Goal: Task Accomplishment & Management: Manage account settings

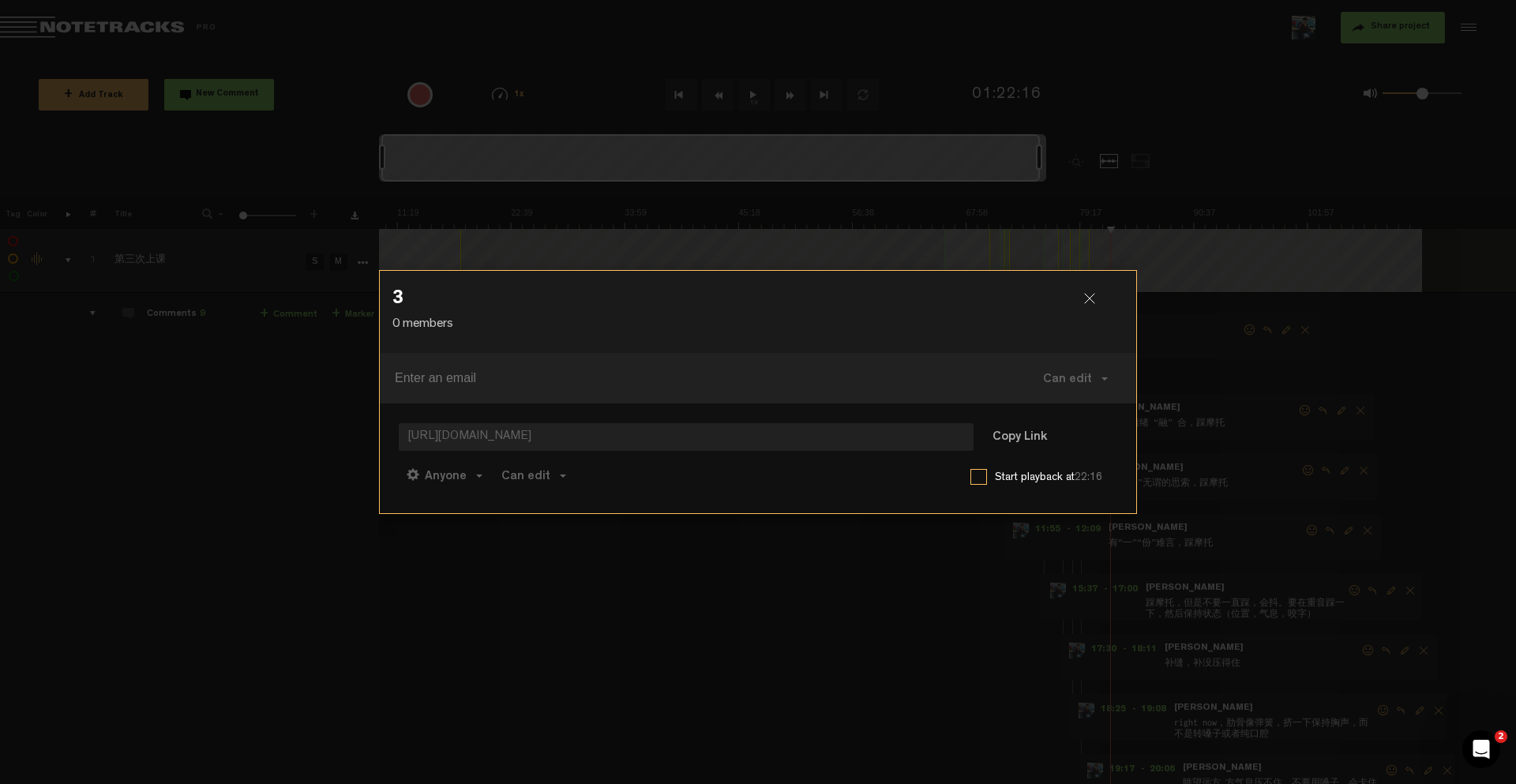
scroll to position [0, 94]
click at [1095, 302] on div at bounding box center [1096, 304] width 24 height 24
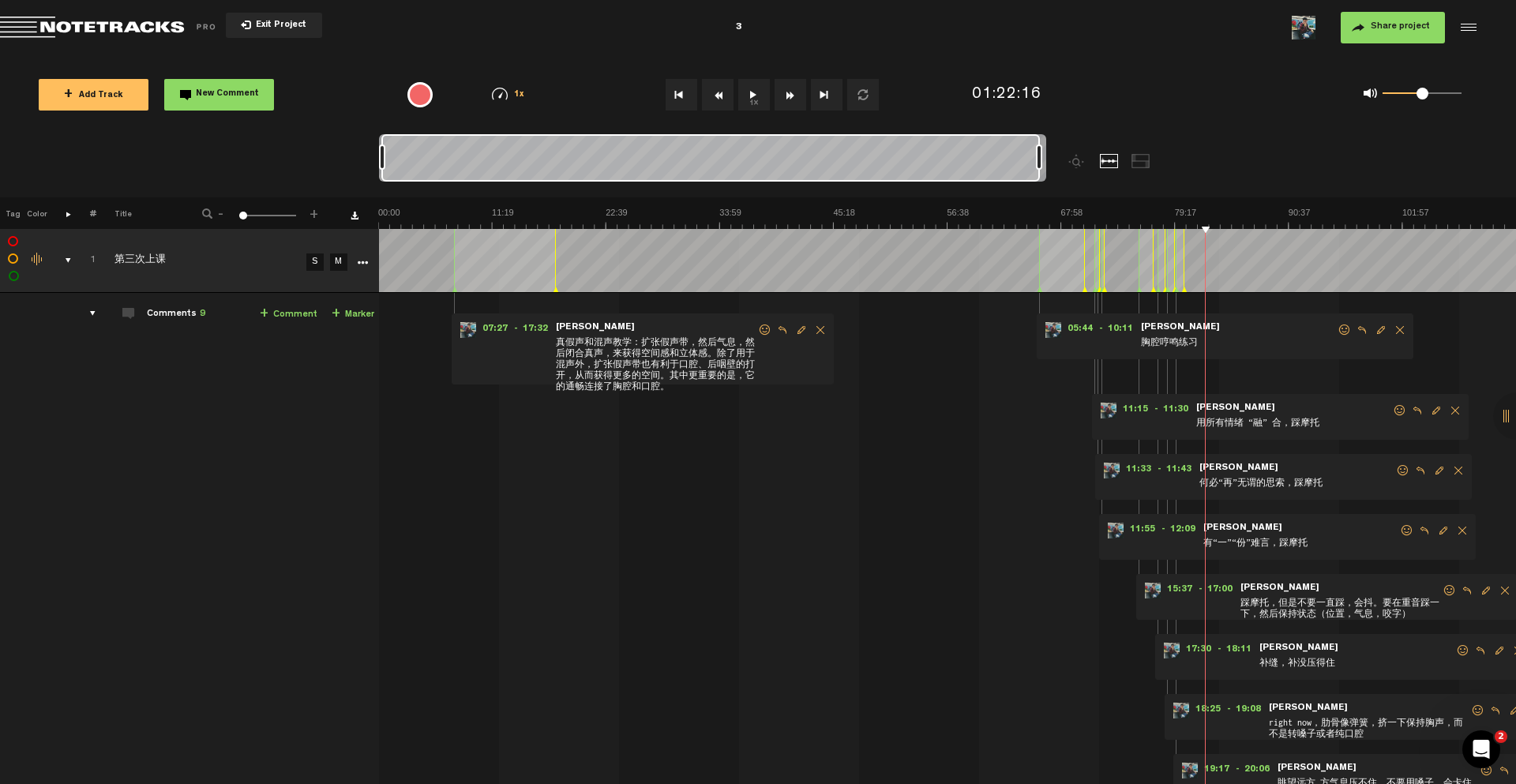
click at [182, 313] on div "Comments 9" at bounding box center [176, 314] width 58 height 13
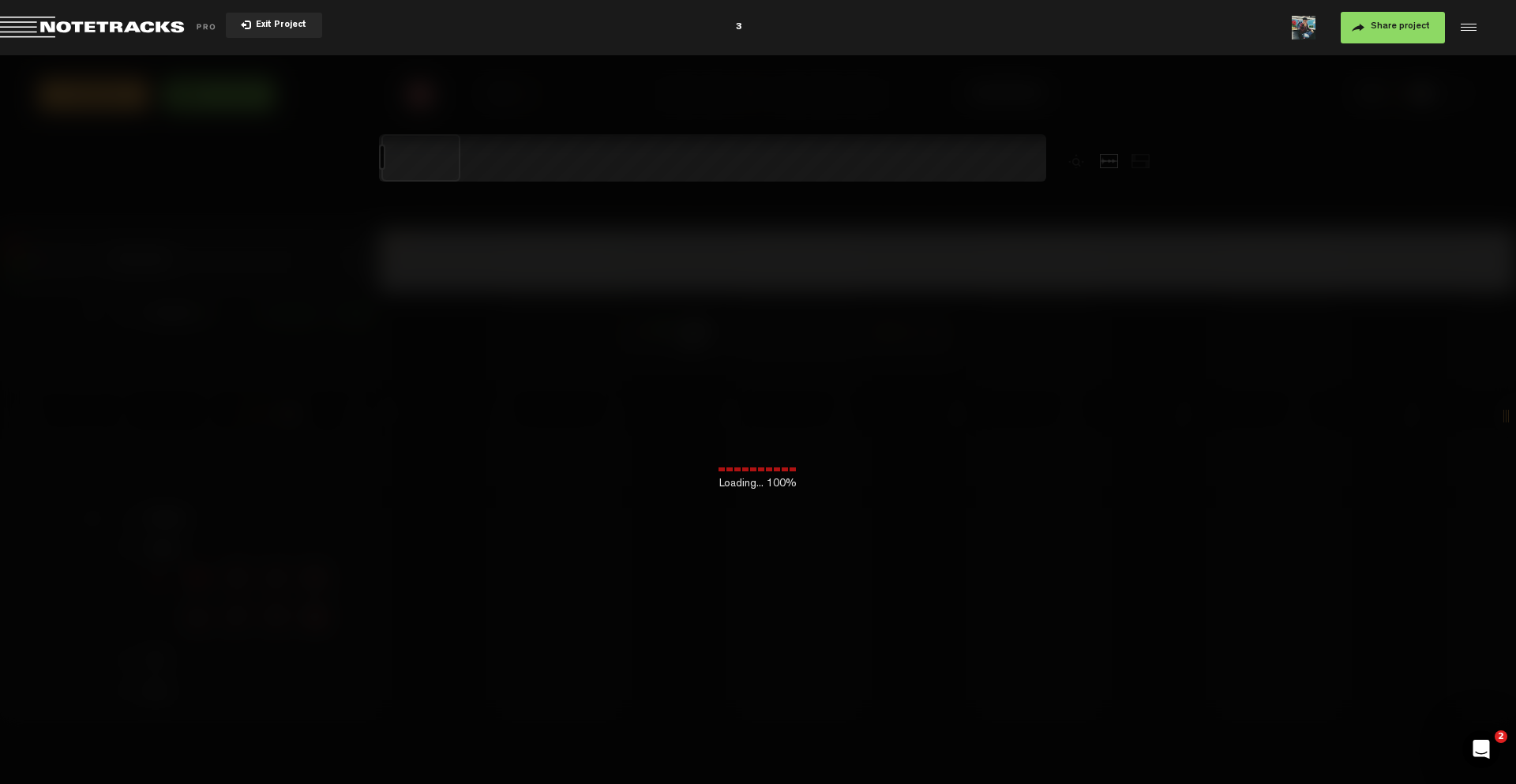
click at [750, 31] on md-toolbar "Exit Project 3 Share project Save project" at bounding box center [758, 27] width 1516 height 56
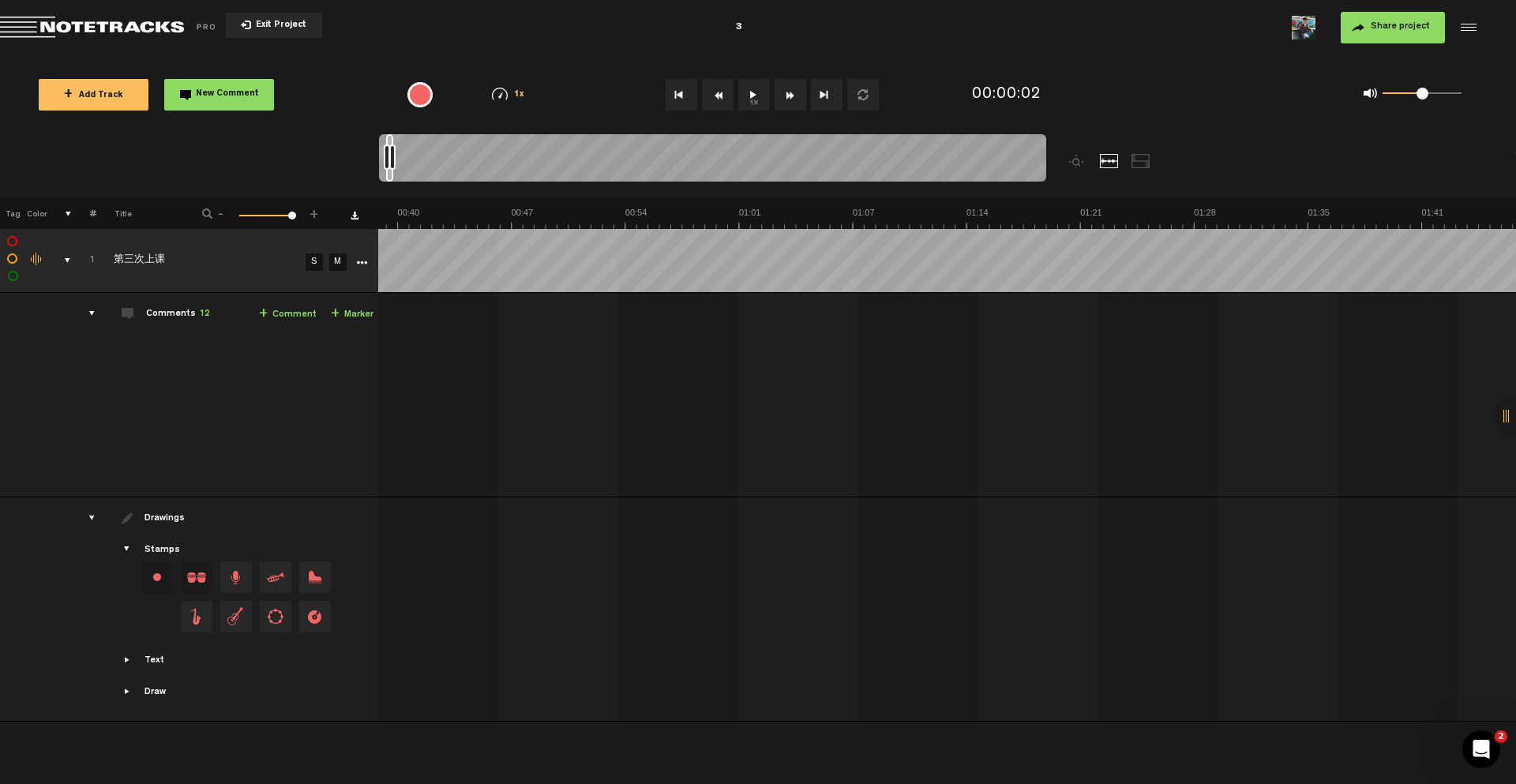
scroll to position [0, 947]
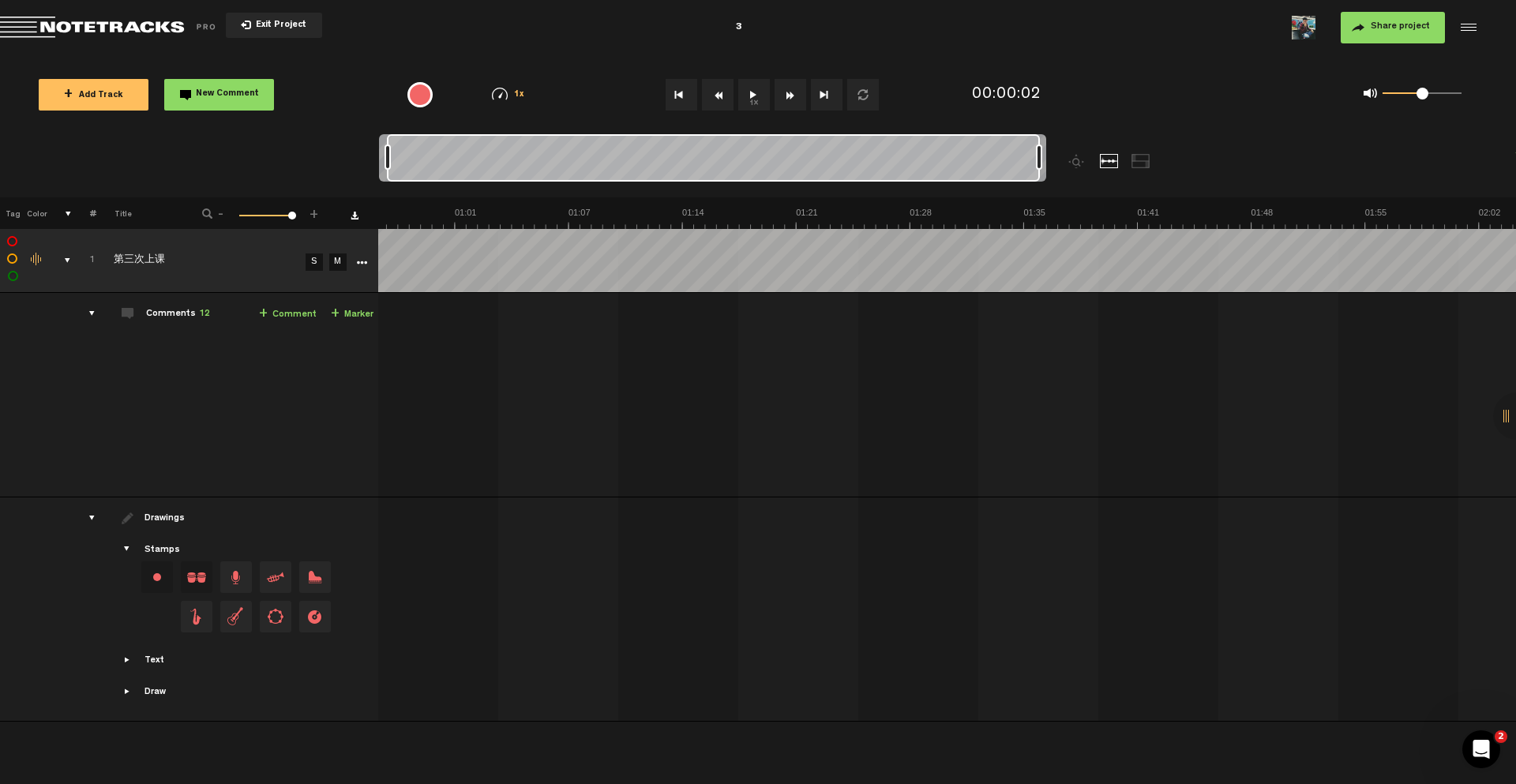
drag, startPoint x: 393, startPoint y: 157, endPoint x: 1221, endPoint y: 186, distance: 828.5
click at [1221, 186] on nt-zoom-navigation-bar at bounding box center [758, 166] width 1516 height 63
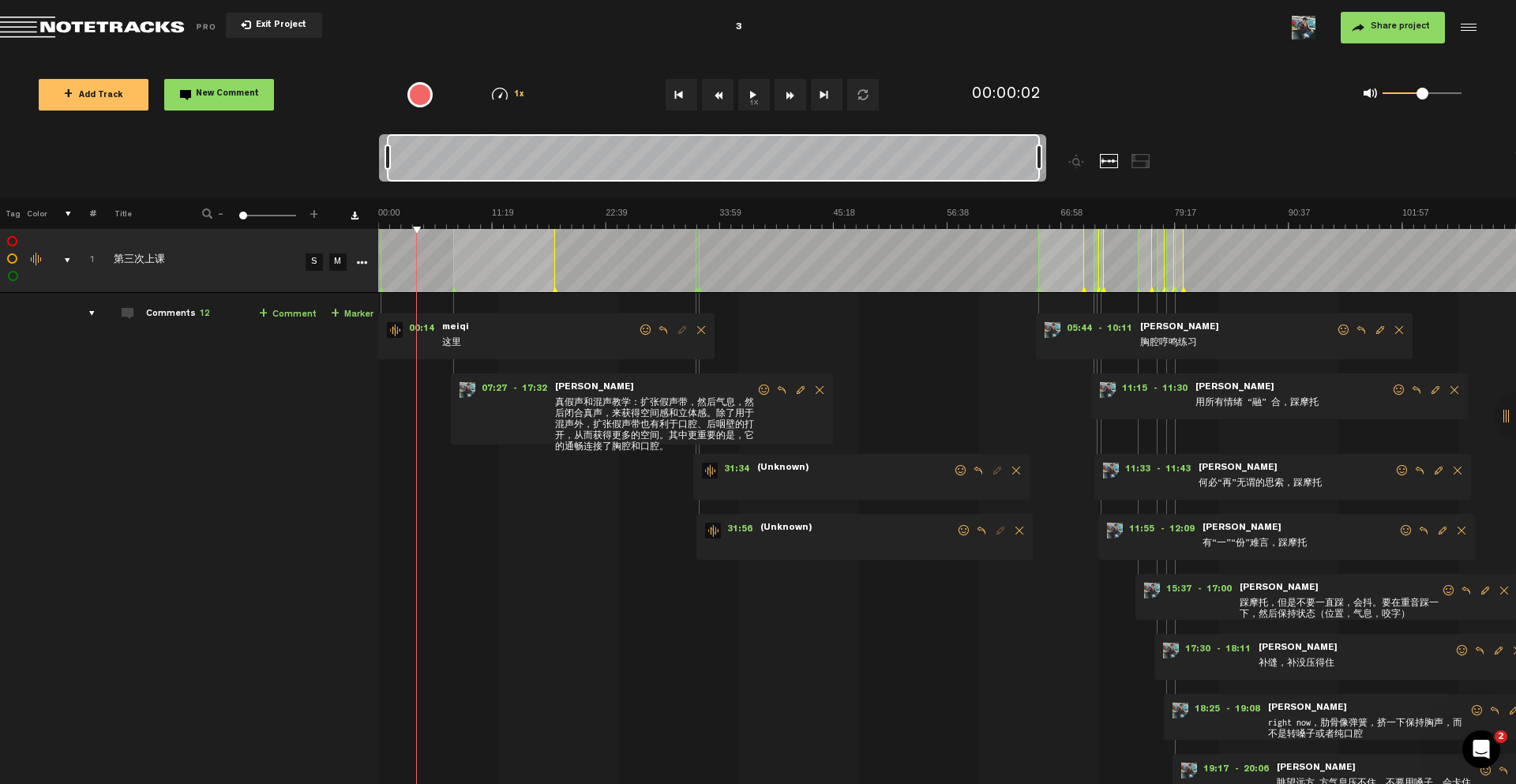
scroll to position [0, 0]
drag, startPoint x: 389, startPoint y: 157, endPoint x: 325, endPoint y: 154, distance: 64.1
click at [334, 155] on nt-zoom-navigation-bar at bounding box center [758, 166] width 1516 height 63
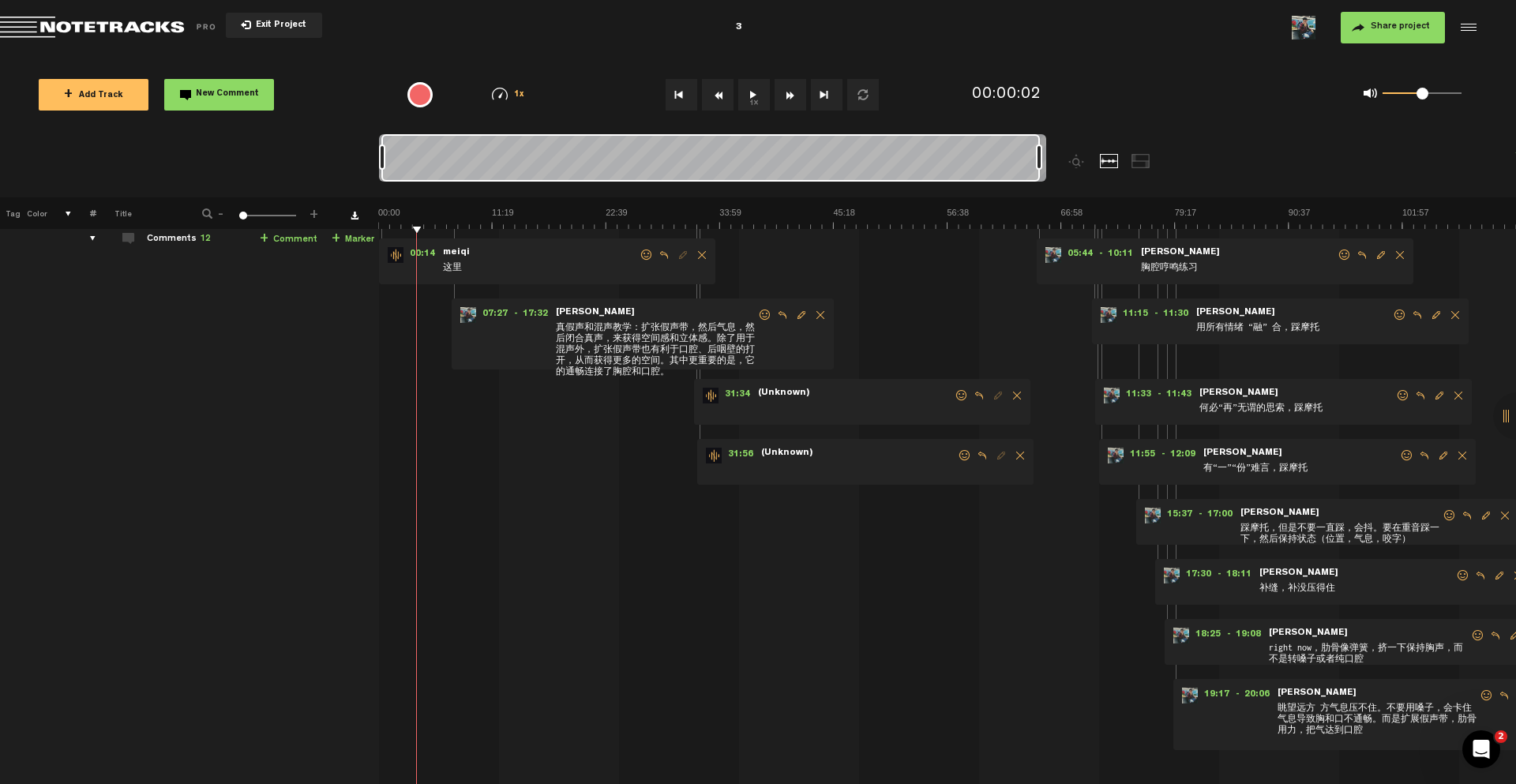
click at [878, 409] on span at bounding box center [855, 409] width 197 height 17
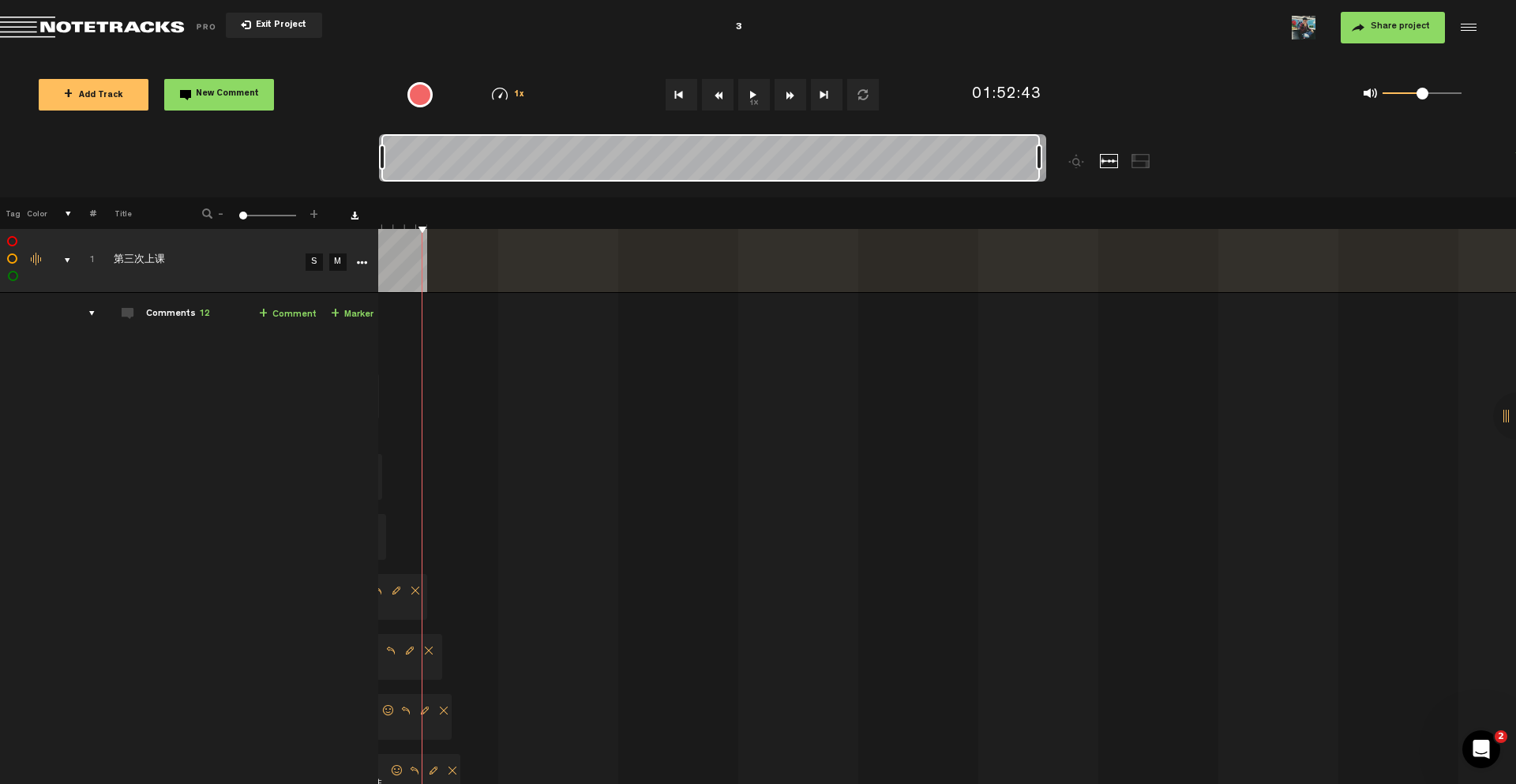
scroll to position [0, 1088]
click at [919, 252] on audio-loader at bounding box center [947, 260] width 1137 height 63
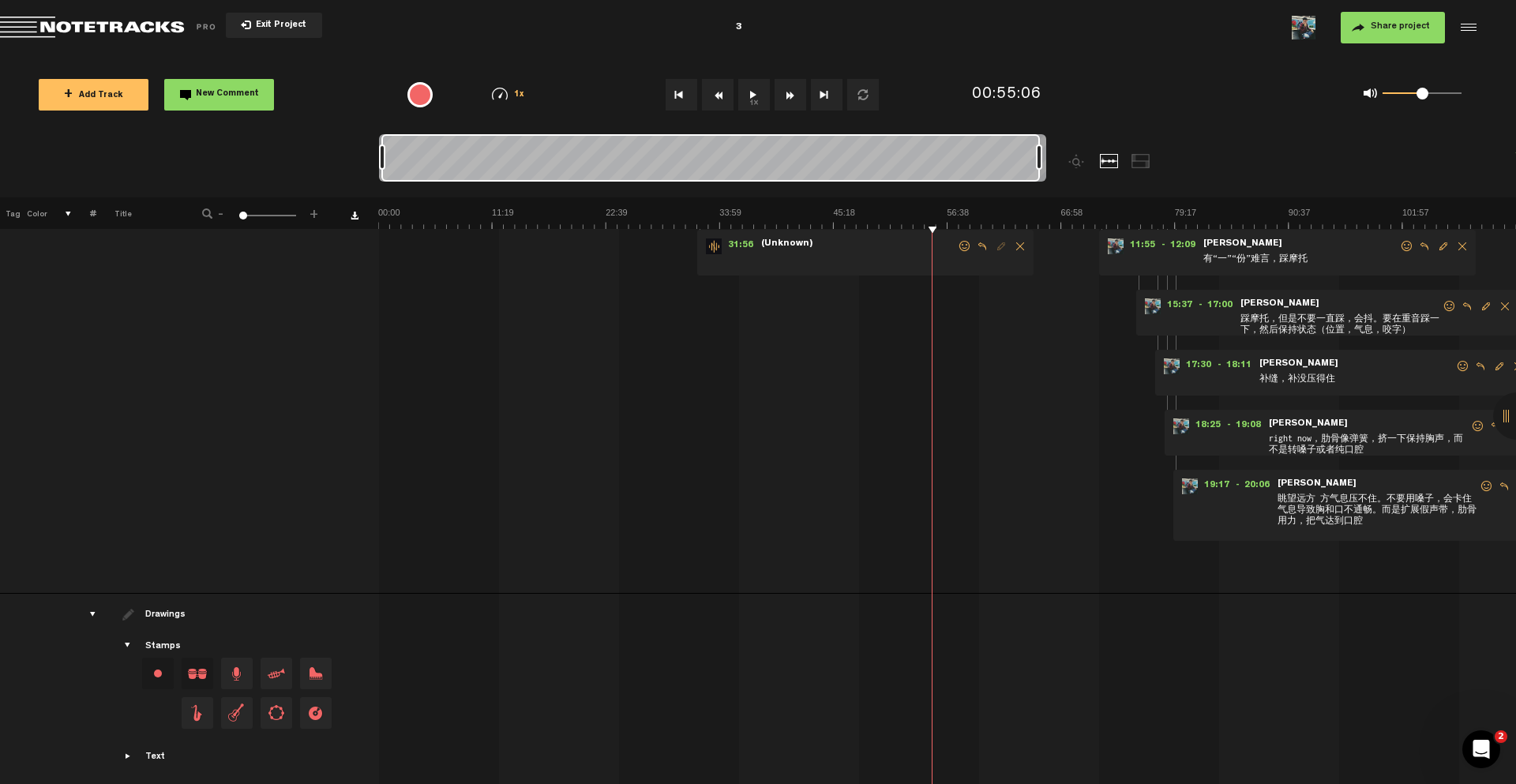
scroll to position [327, 0]
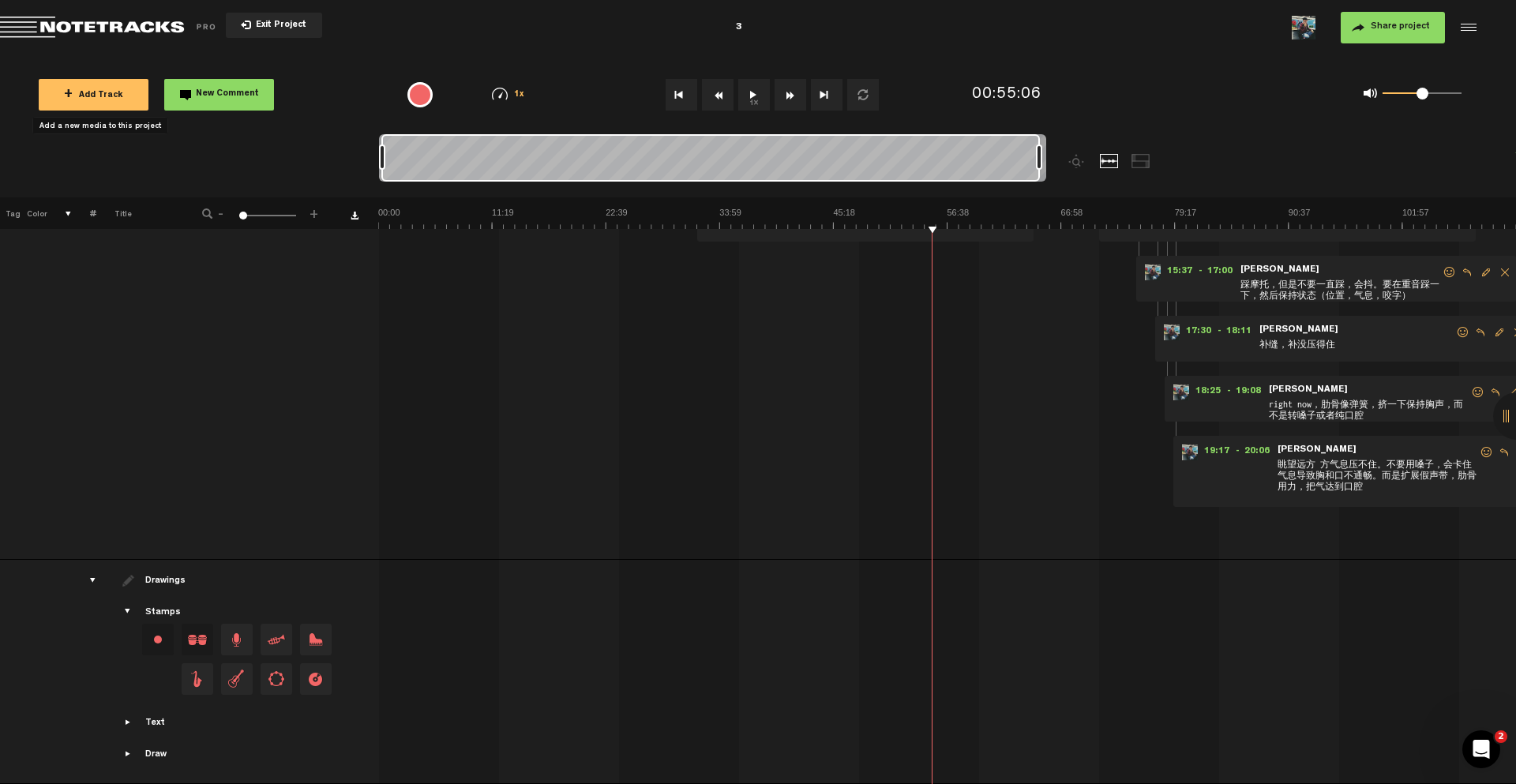
click at [118, 87] on button "+ Add Track" at bounding box center [94, 94] width 109 height 31
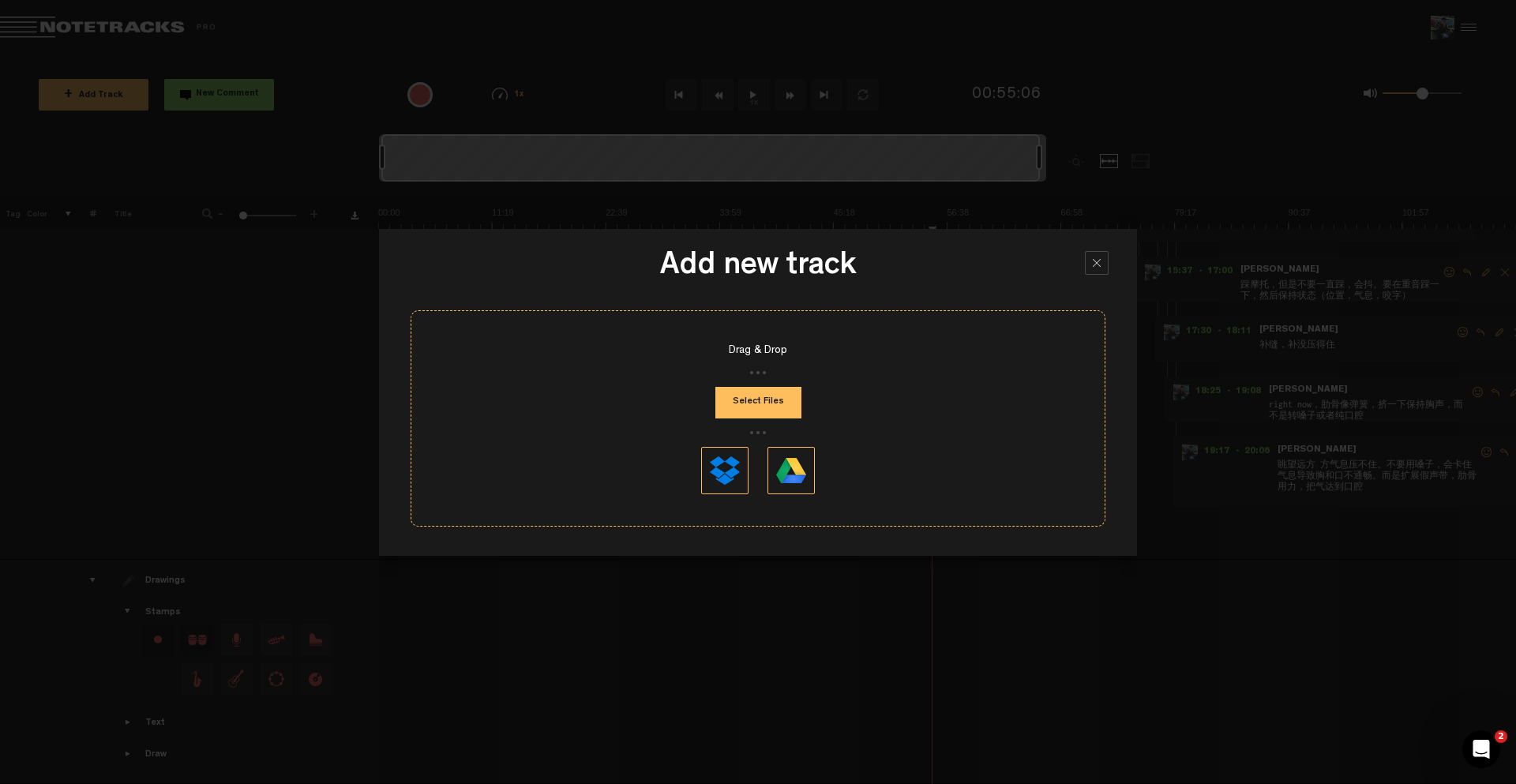
click at [773, 404] on button "Select Files" at bounding box center [758, 403] width 86 height 31
click at [1091, 261] on div at bounding box center [1097, 263] width 24 height 24
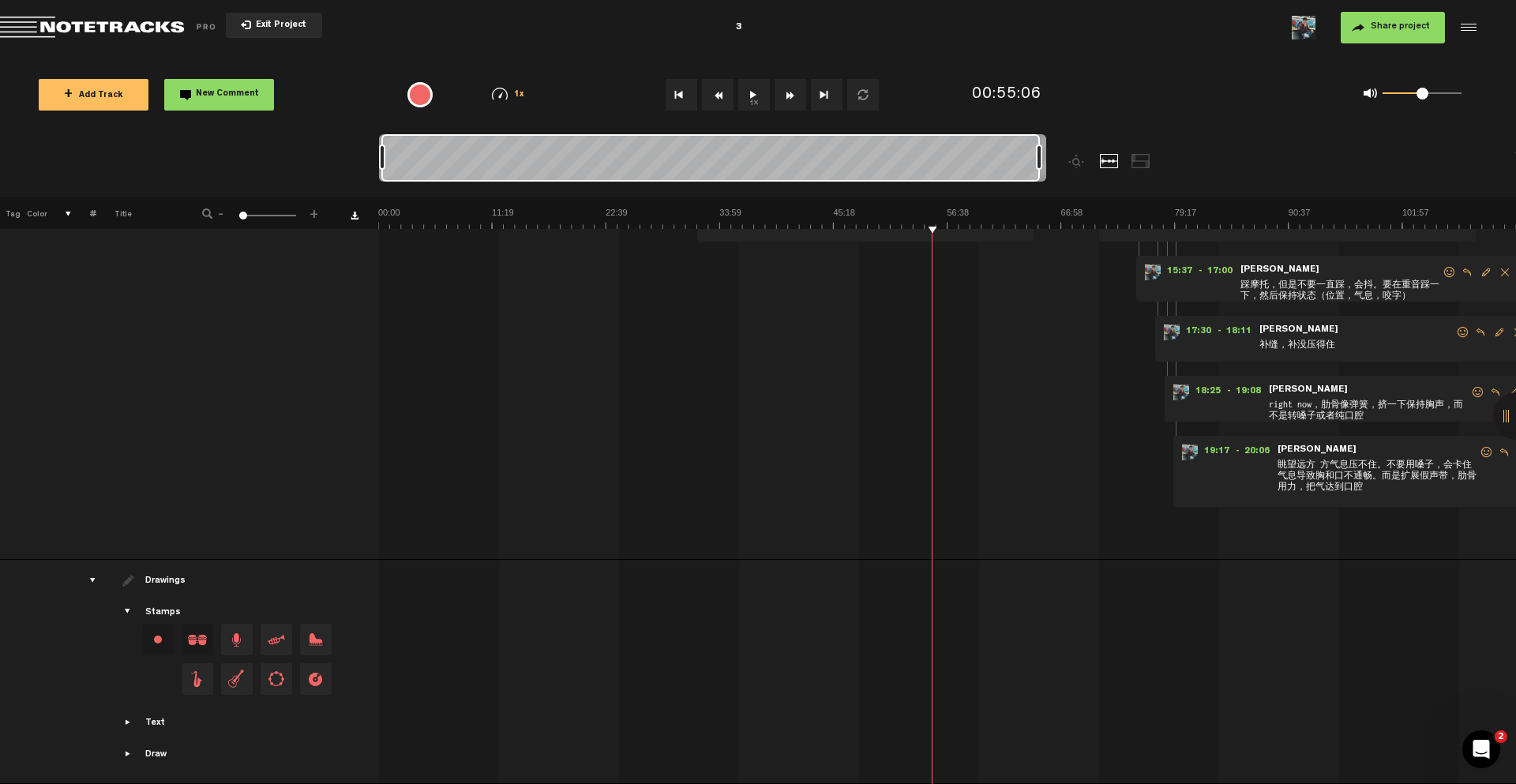
click at [277, 24] on span "Exit Project" at bounding box center [278, 26] width 56 height 8
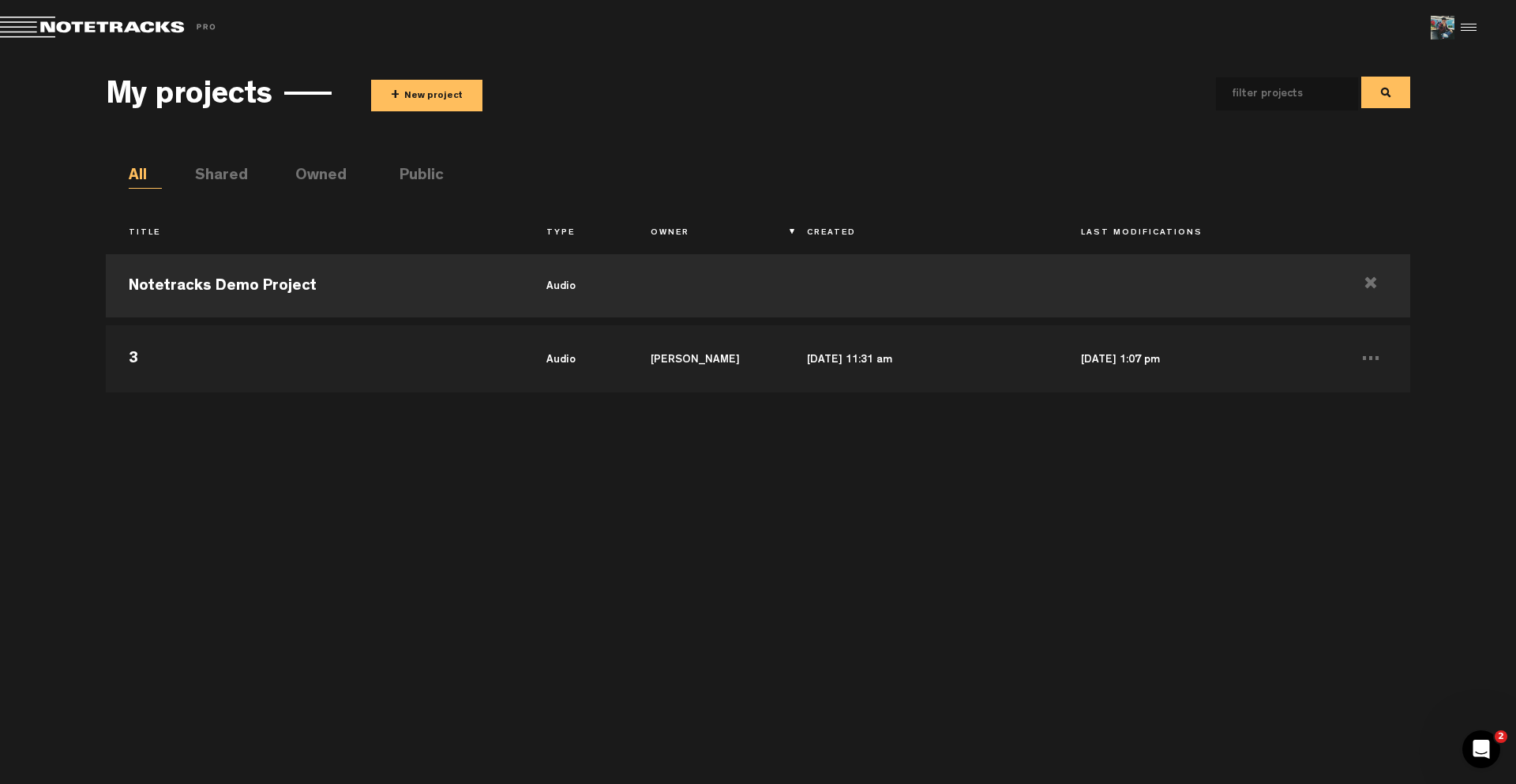
click at [207, 27] on span "Return to Project List" at bounding box center [110, 27] width 221 height 22
click at [1439, 25] on img at bounding box center [1442, 27] width 24 height 24
click at [1467, 31] on div at bounding box center [1465, 27] width 24 height 24
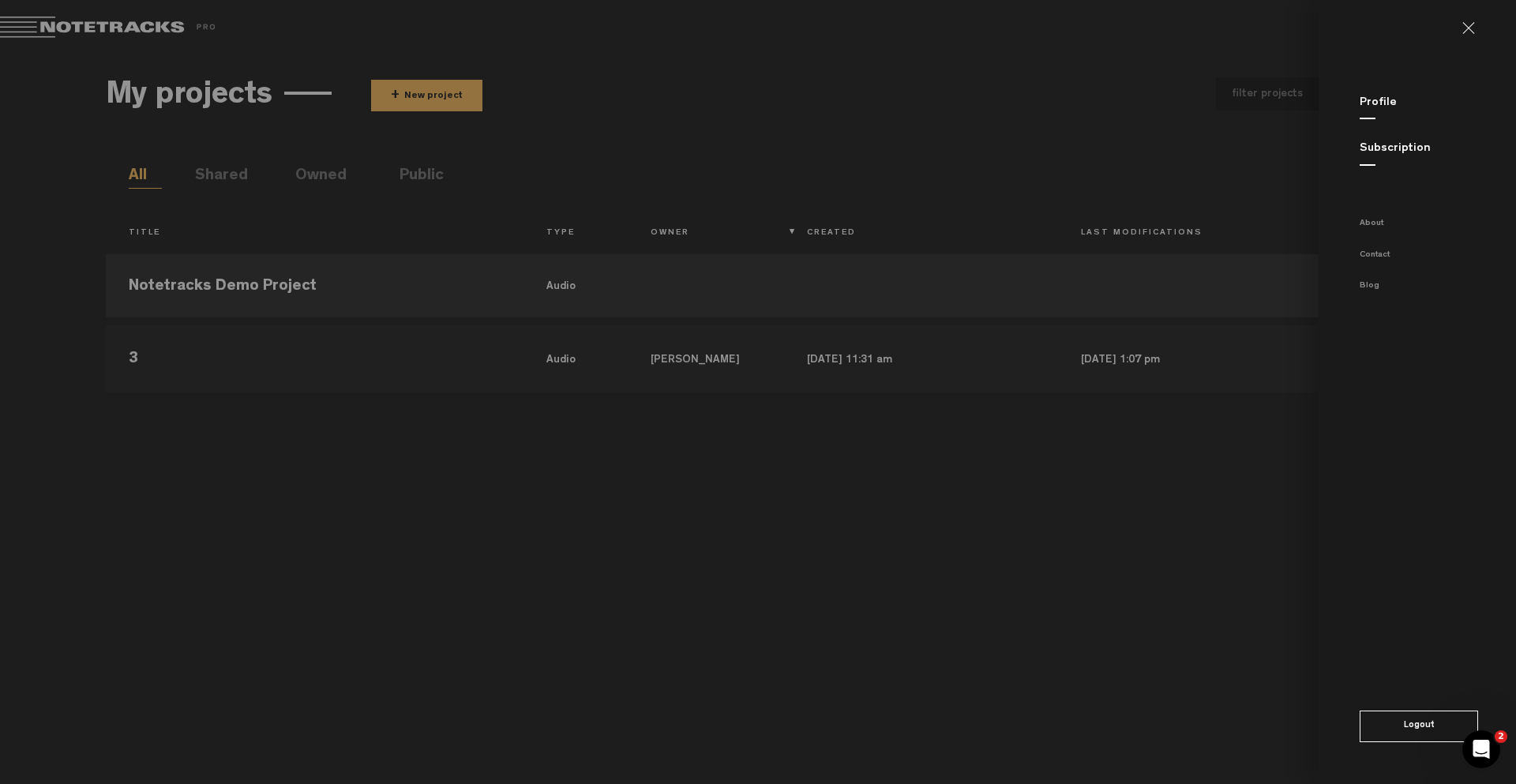
click at [1381, 147] on link "Subscription" at bounding box center [1395, 148] width 71 height 12
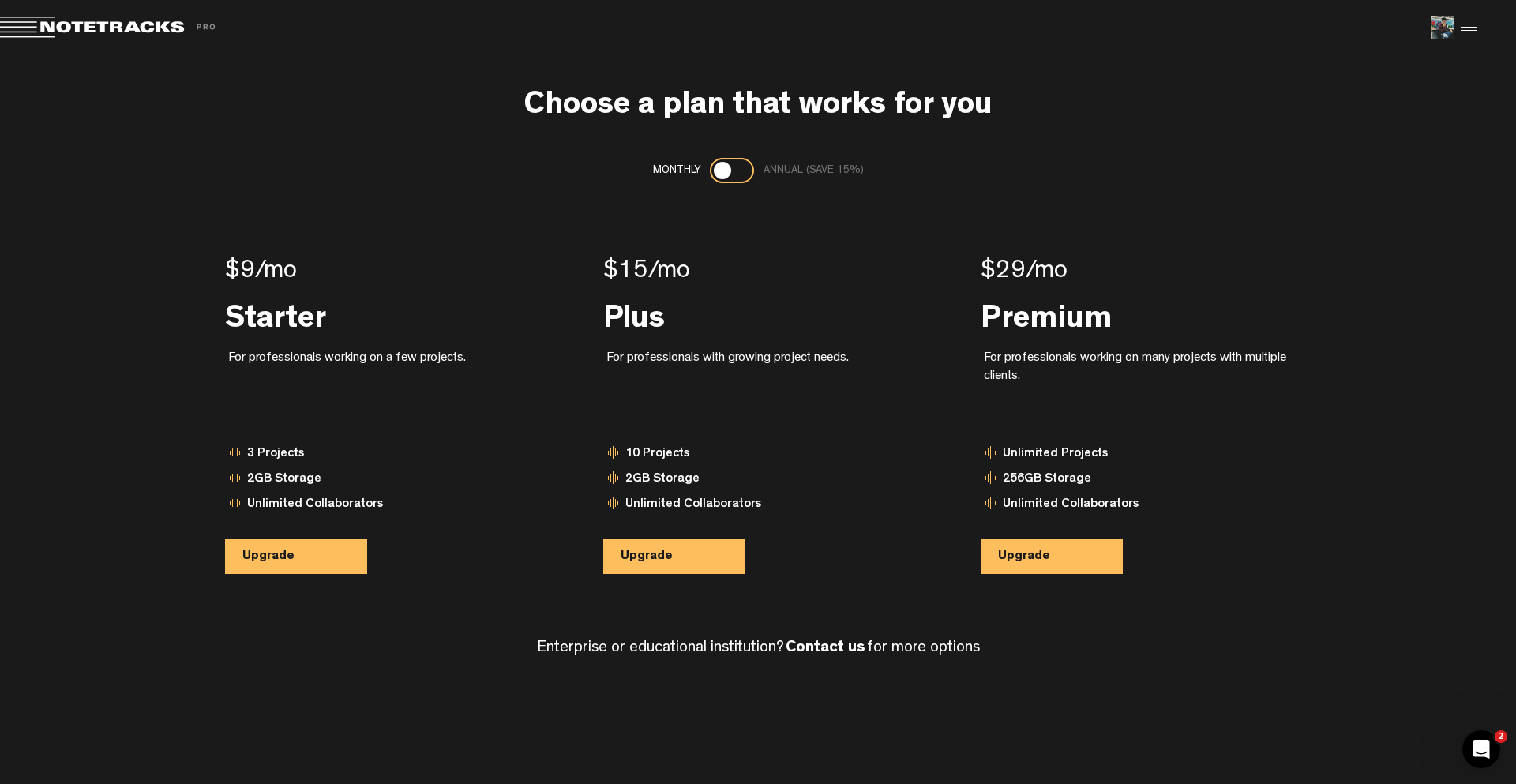
click at [1443, 27] on img at bounding box center [1442, 27] width 24 height 24
click at [26, 31] on span "Return to Project List" at bounding box center [110, 27] width 221 height 22
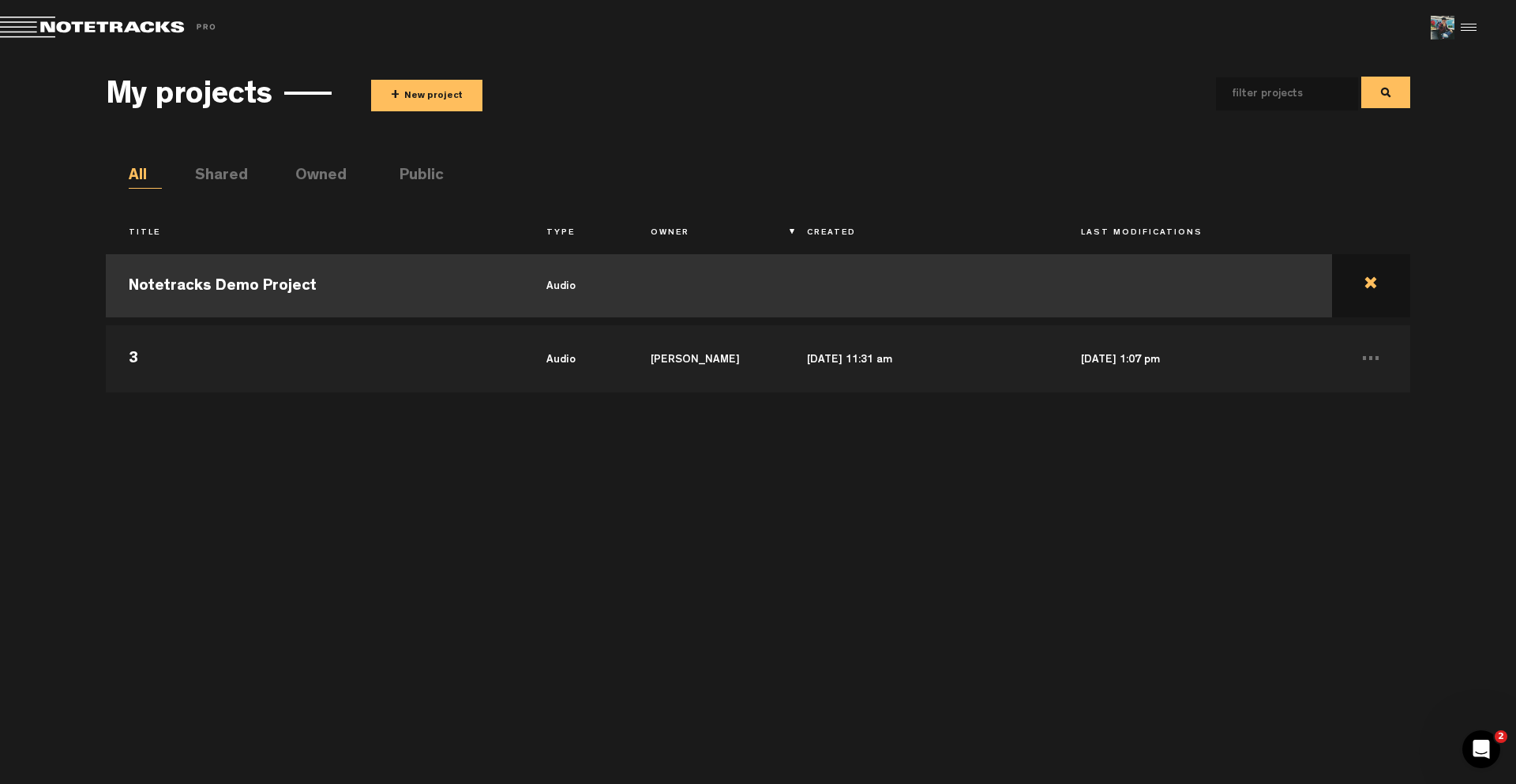
click at [1373, 283] on td at bounding box center [1371, 286] width 78 height 71
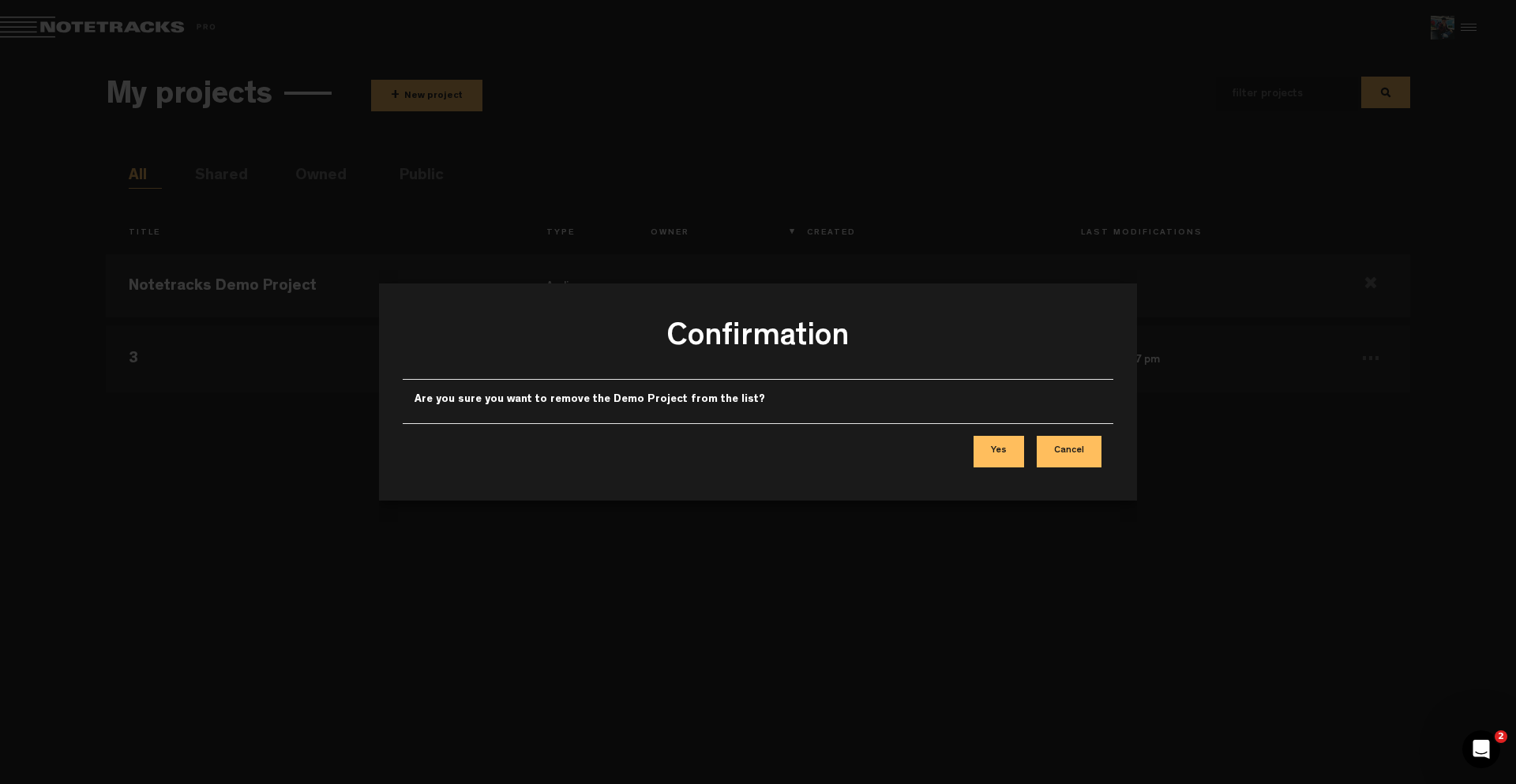
click at [1015, 448] on button "Yes" at bounding box center [998, 452] width 51 height 31
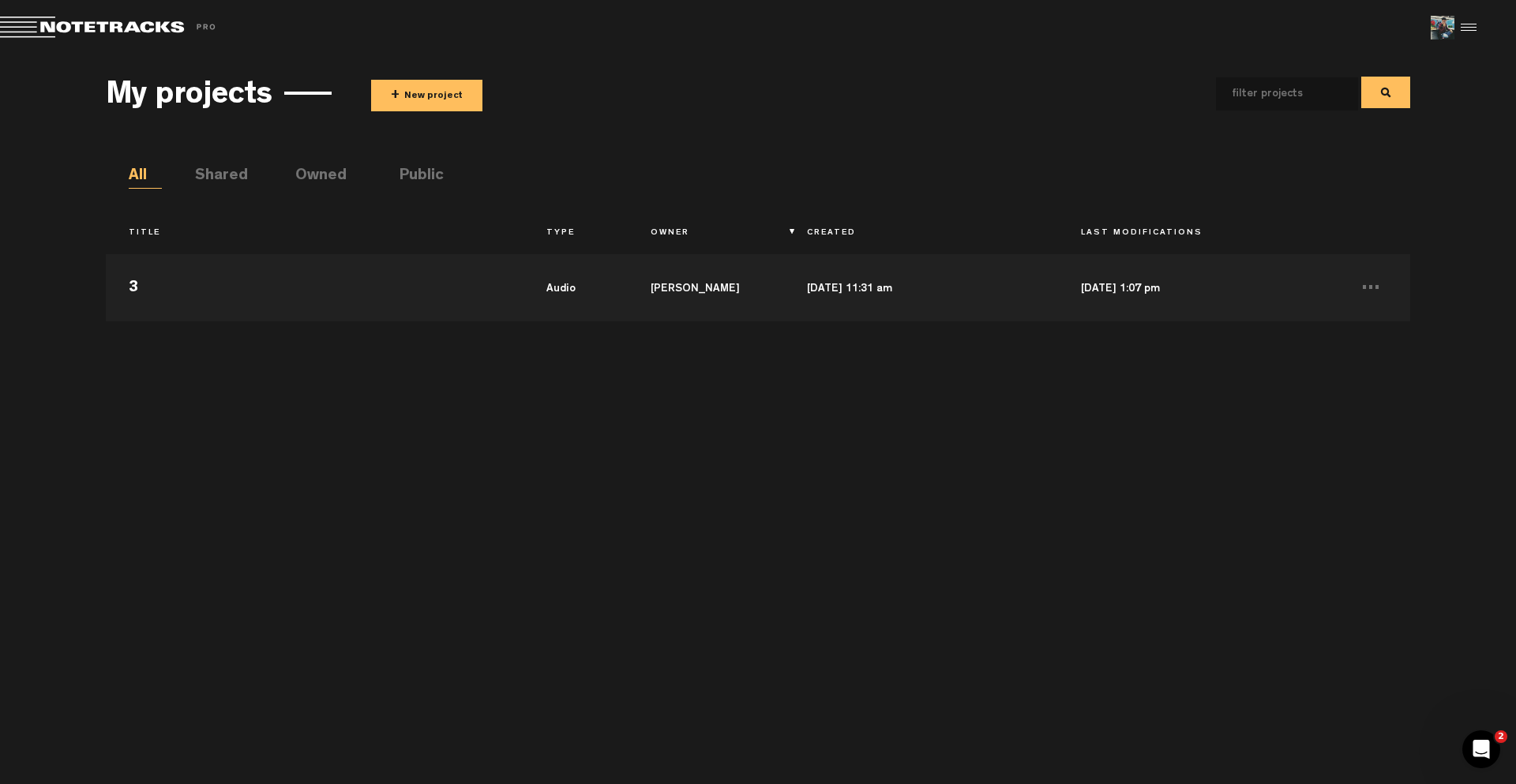
click at [406, 111] on div "My projects + New project" at bounding box center [758, 93] width 1303 height 58
click at [406, 106] on button "+ New project" at bounding box center [427, 95] width 111 height 31
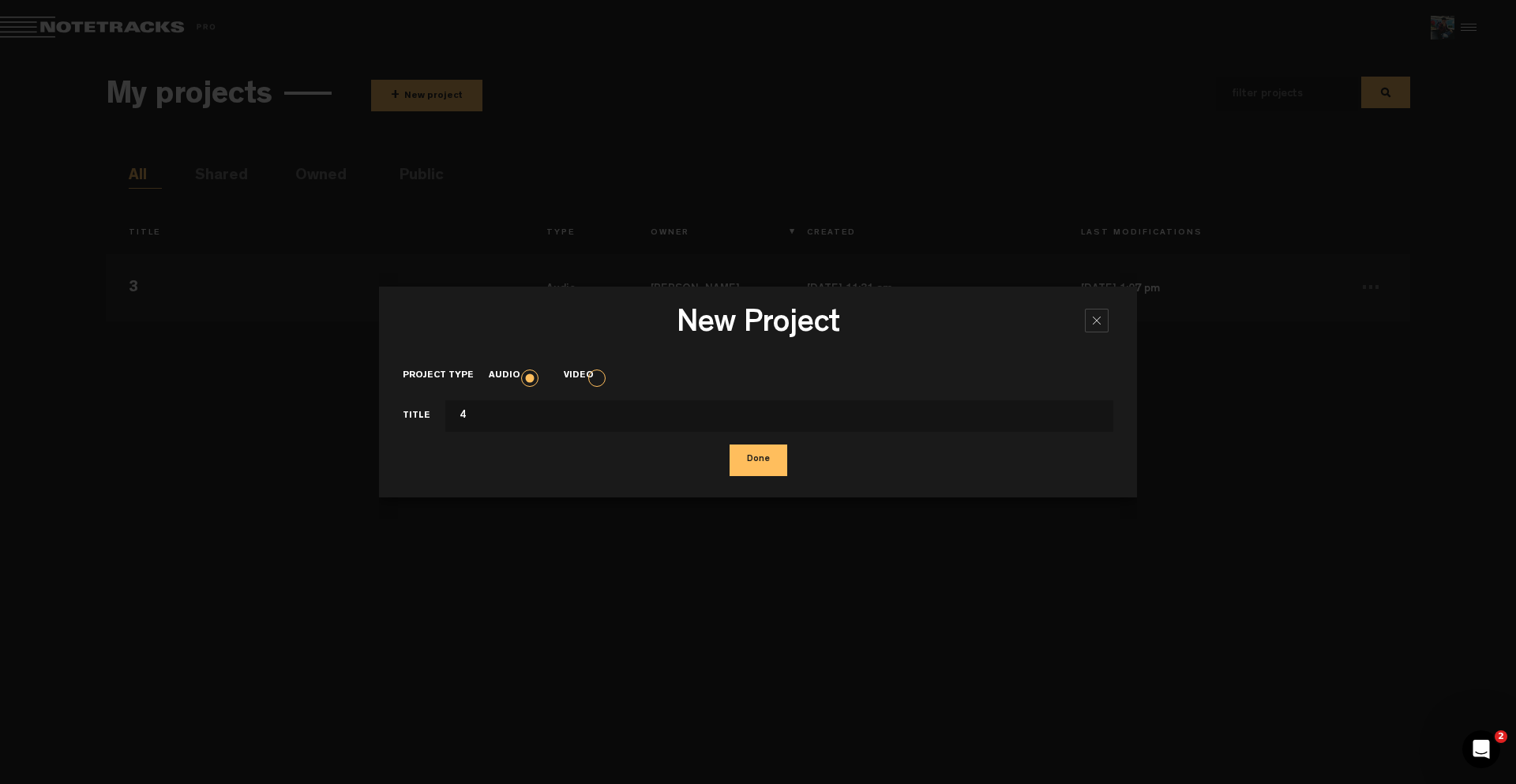
type input "4"
click at [764, 467] on button "Done" at bounding box center [758, 460] width 58 height 31
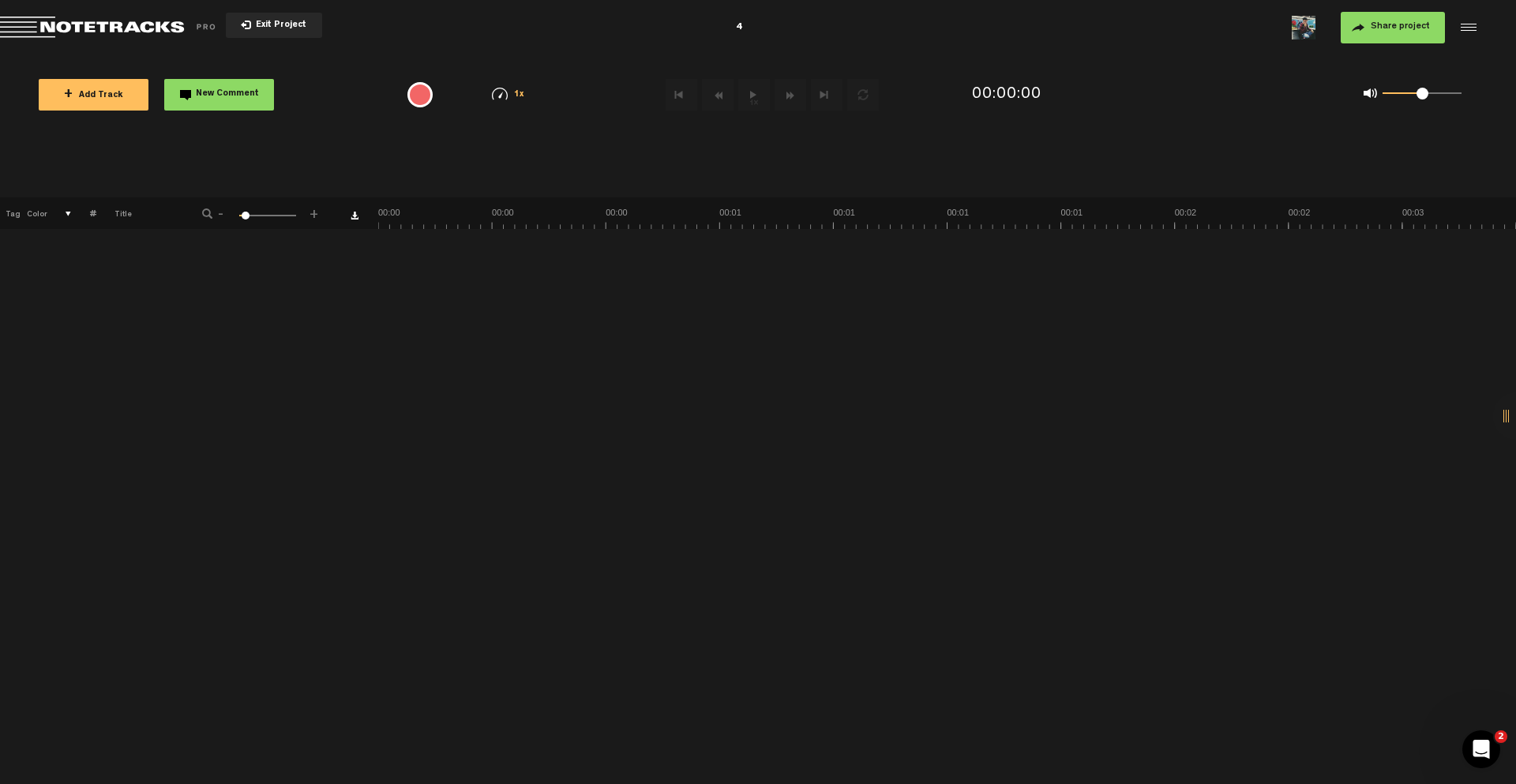
click at [104, 95] on span "+ Add Track" at bounding box center [93, 95] width 59 height 8
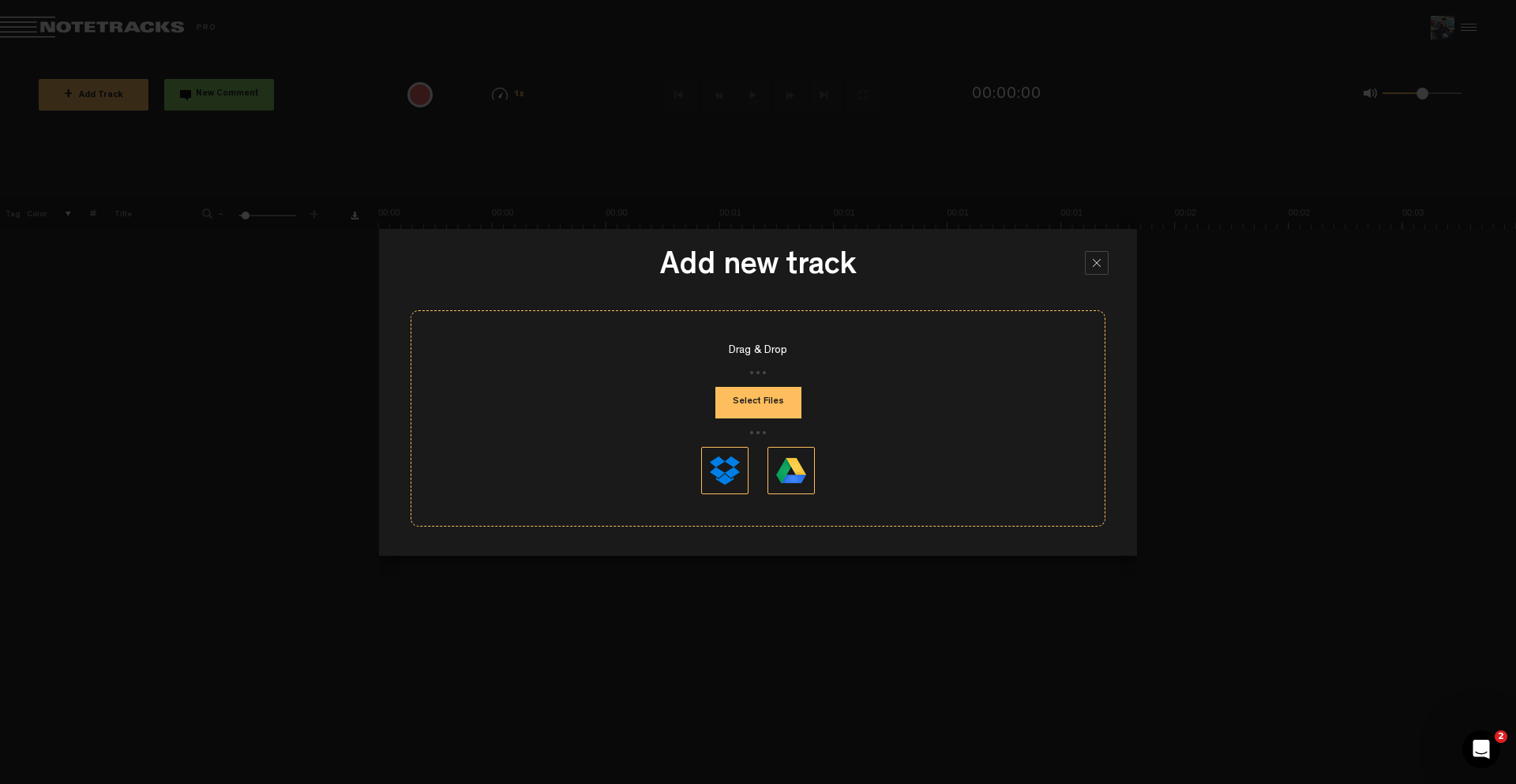
click at [746, 413] on button "Select Files" at bounding box center [758, 403] width 86 height 31
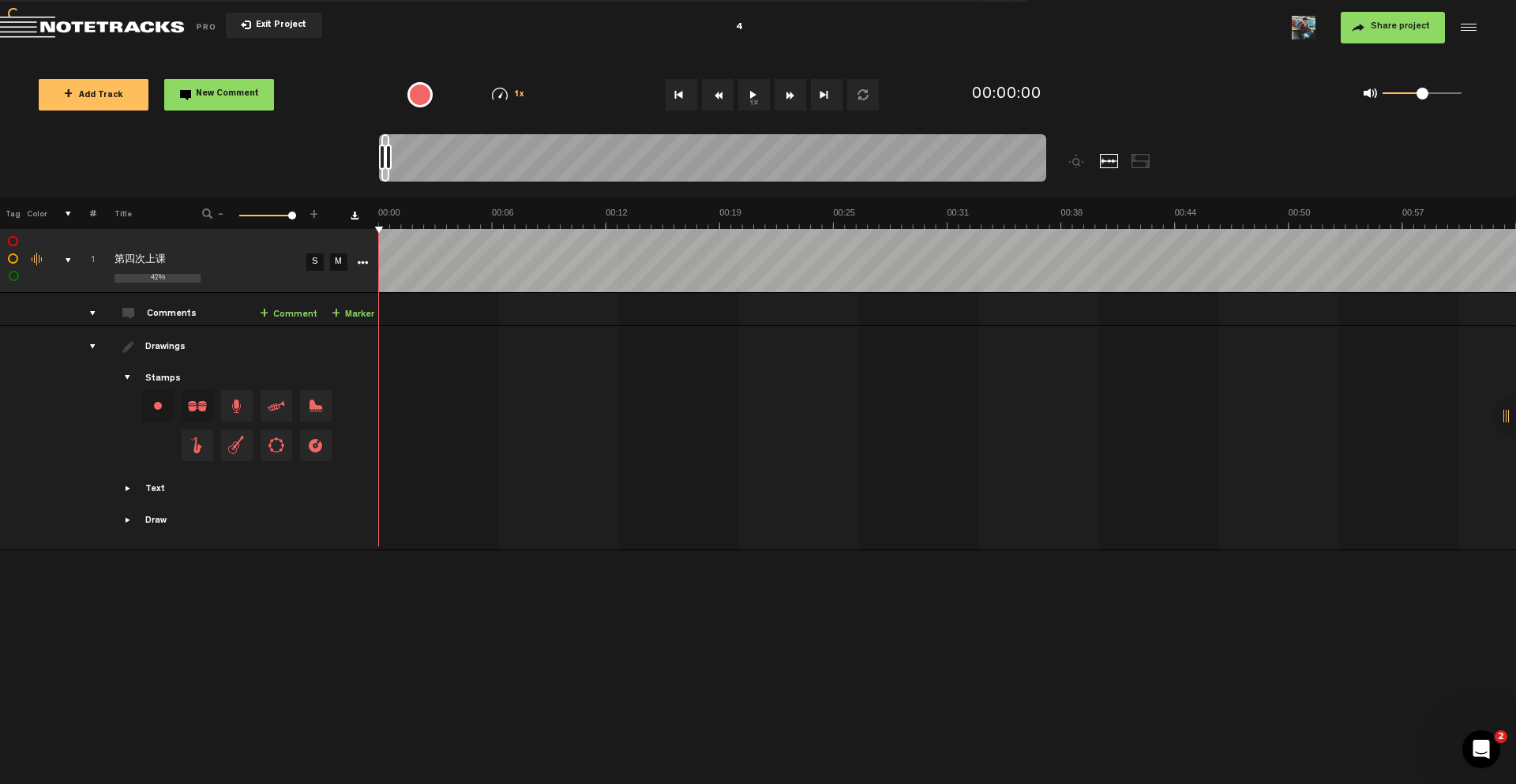
click at [1471, 24] on div at bounding box center [1465, 27] width 24 height 24
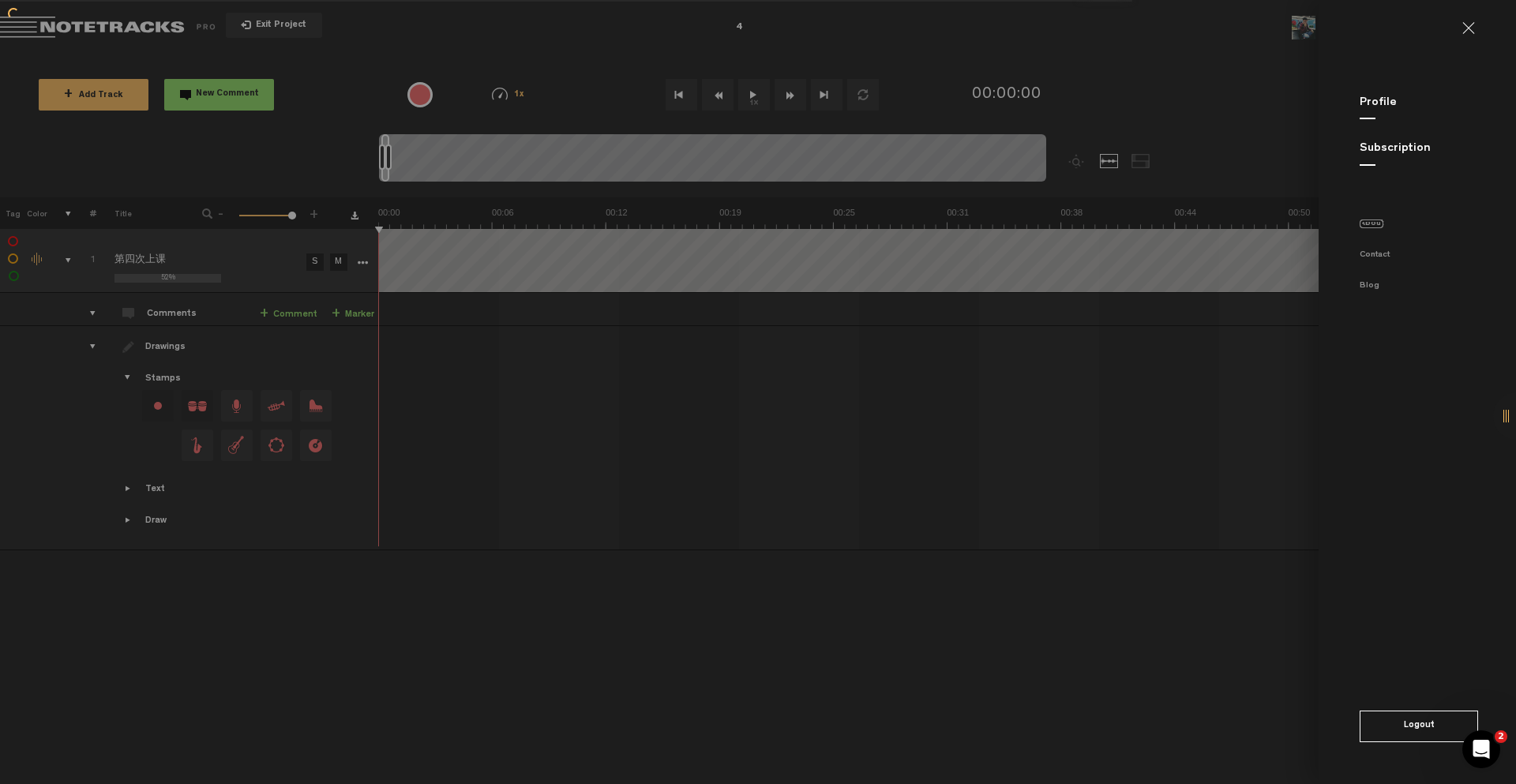
click at [1373, 224] on link "About" at bounding box center [1371, 224] width 24 height 8
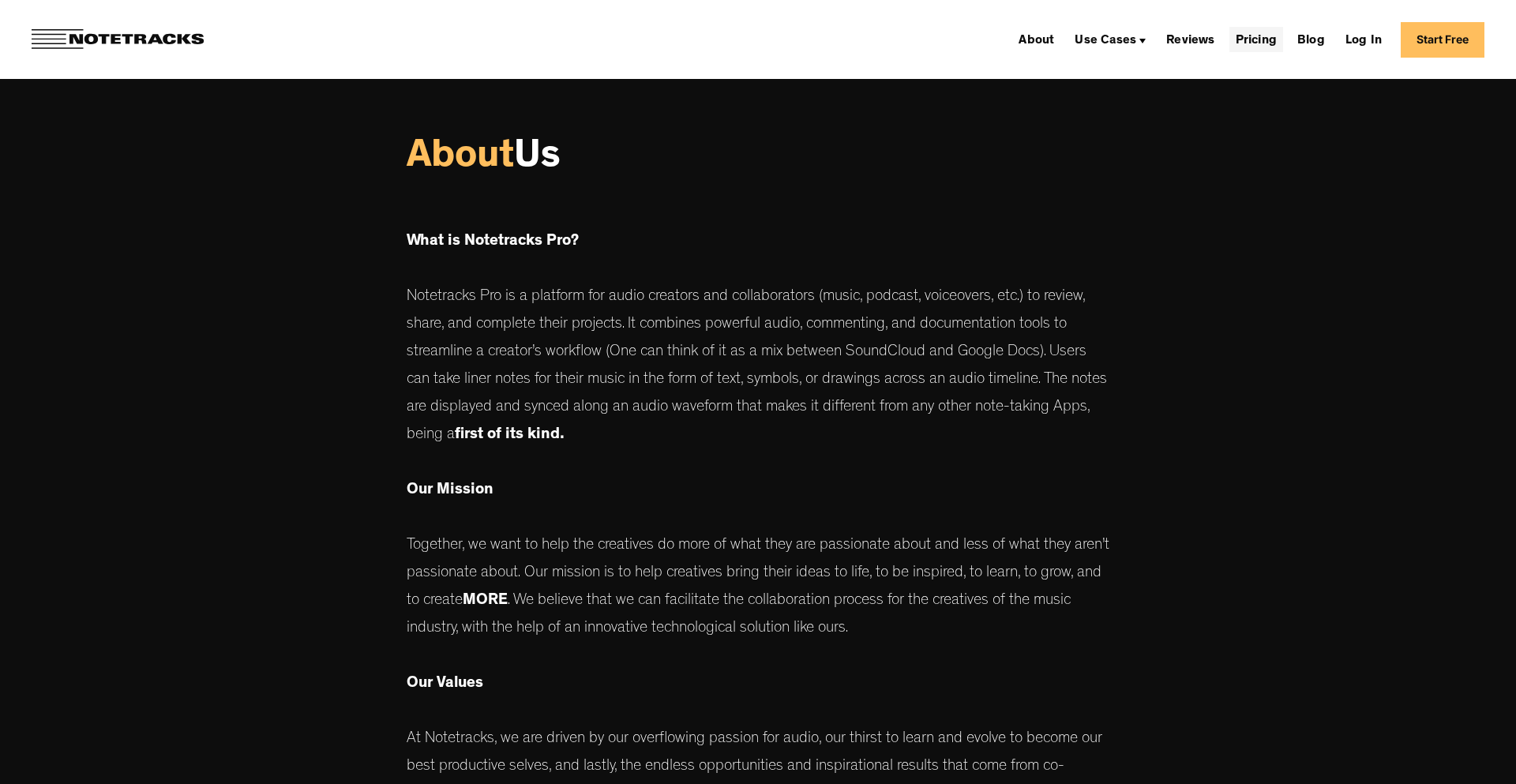
click at [1257, 46] on link "Pricing" at bounding box center [1256, 39] width 54 height 25
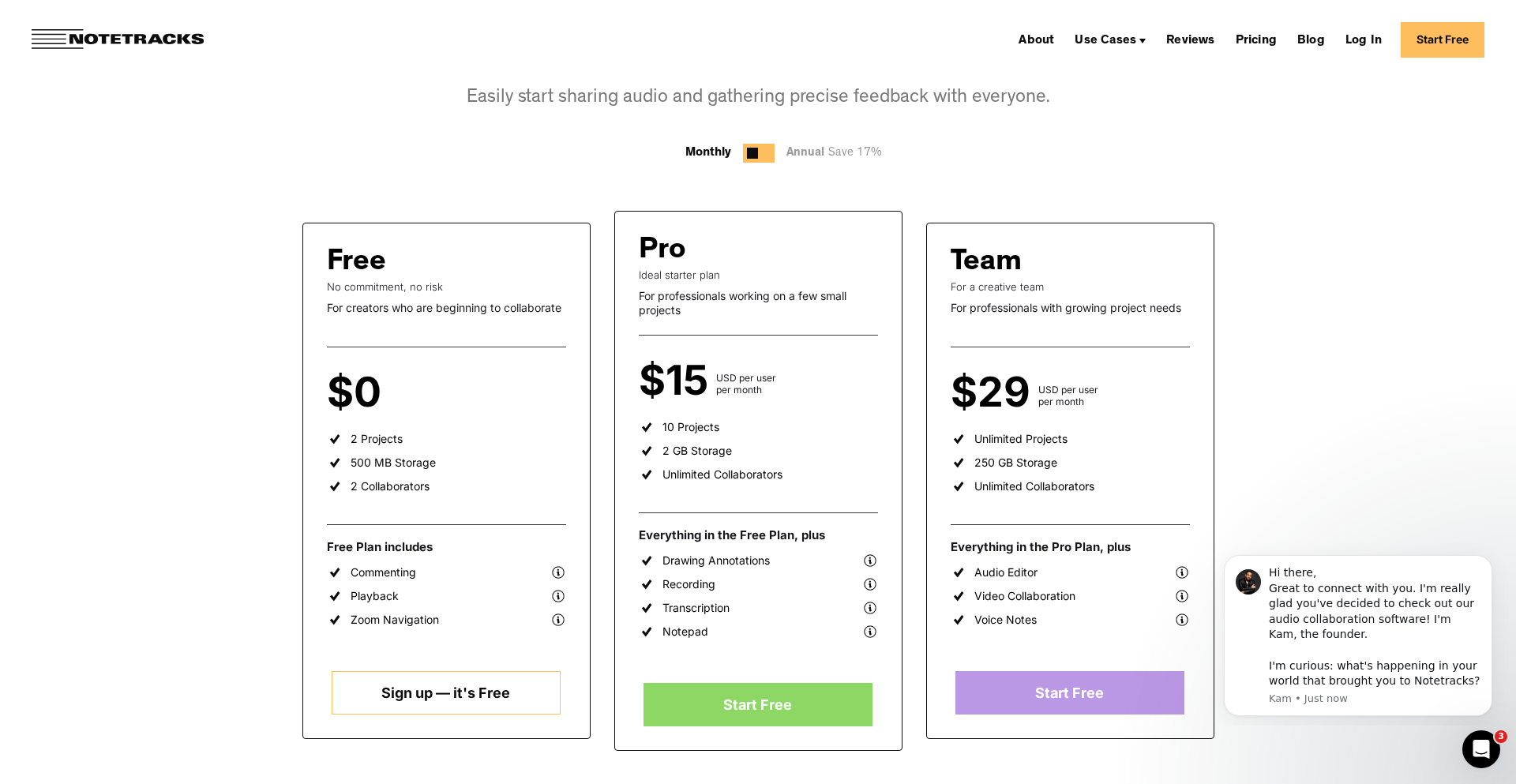
scroll to position [146, 0]
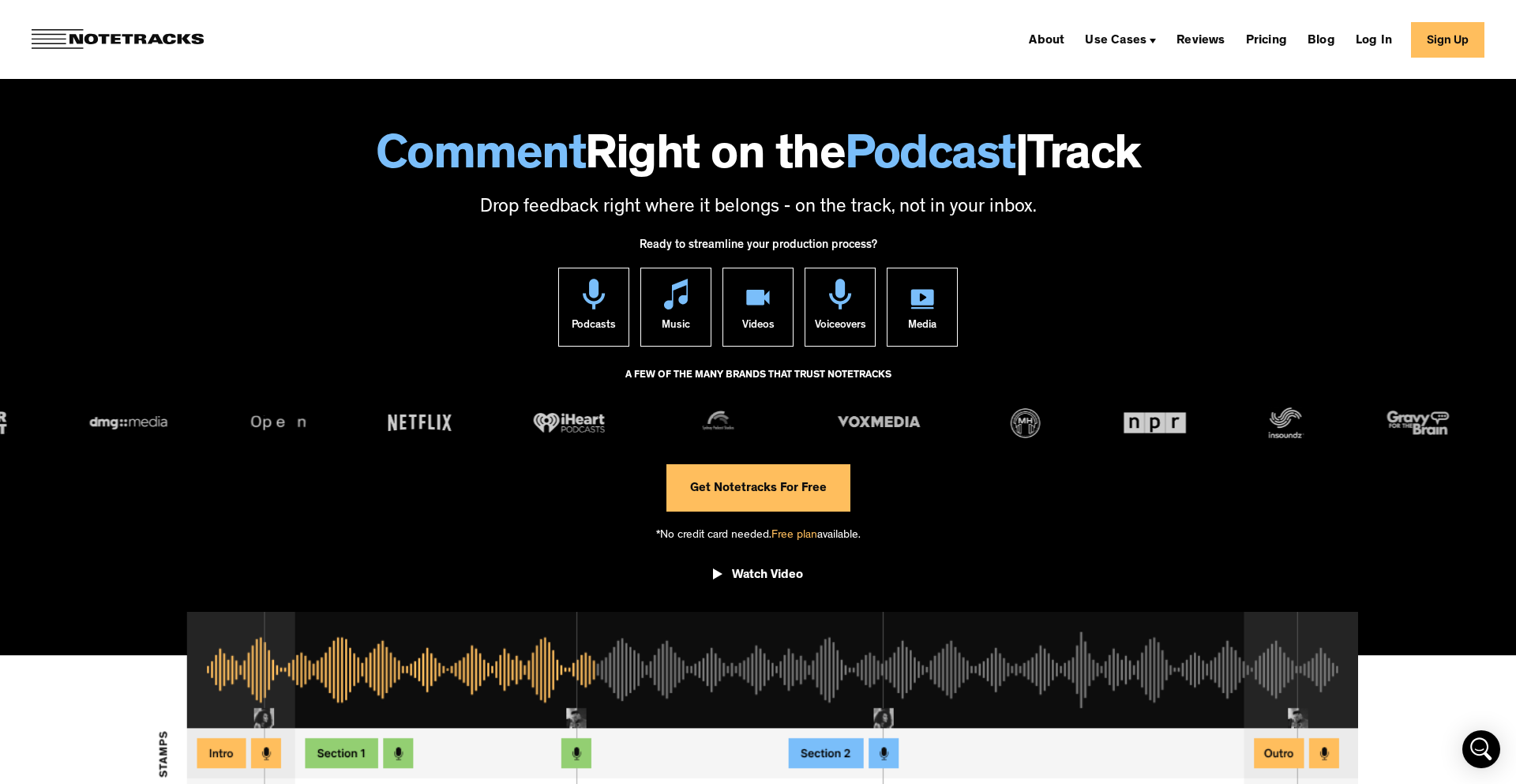
scroll to position [255, 0]
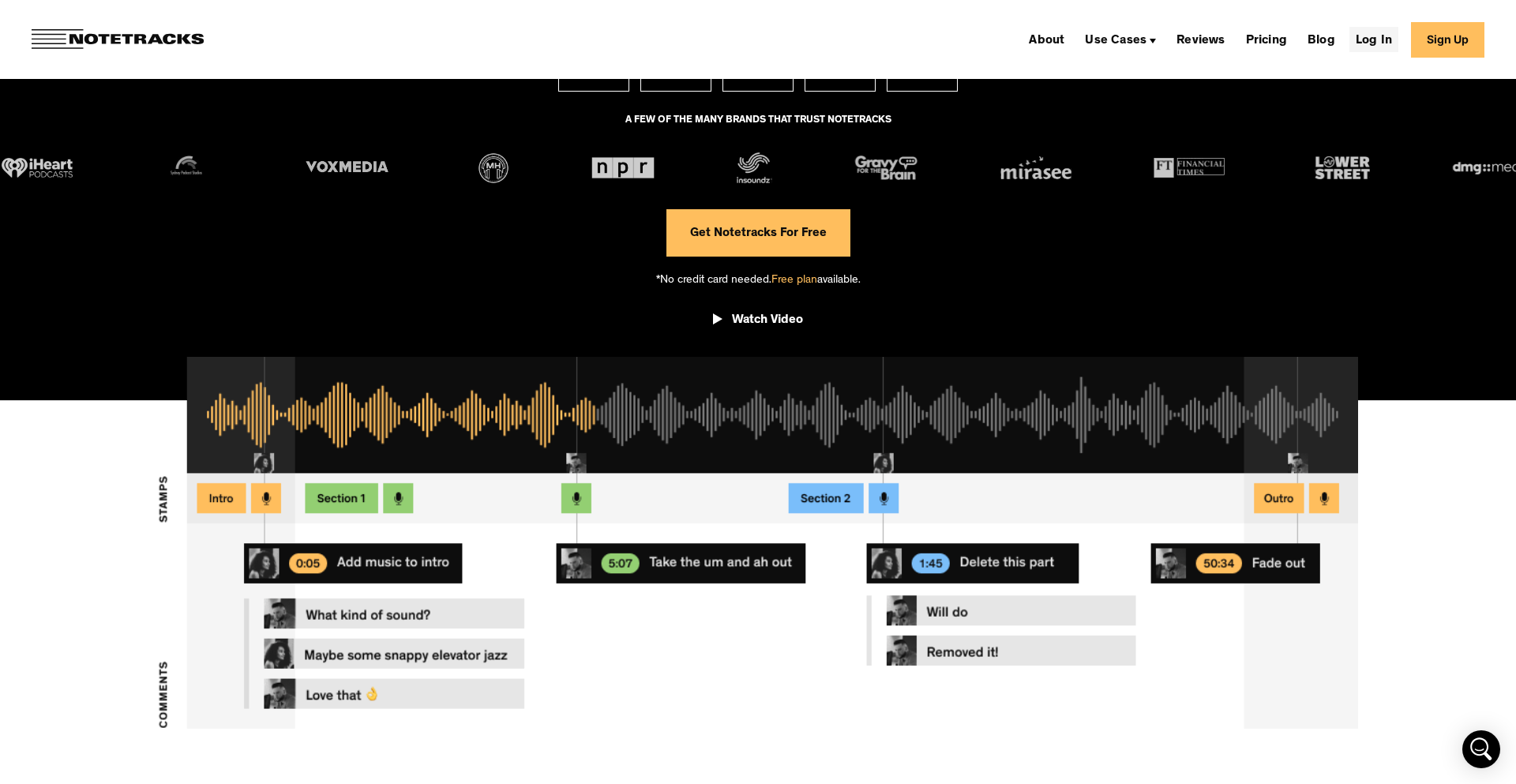
click at [1372, 38] on link "Log In" at bounding box center [1373, 39] width 49 height 25
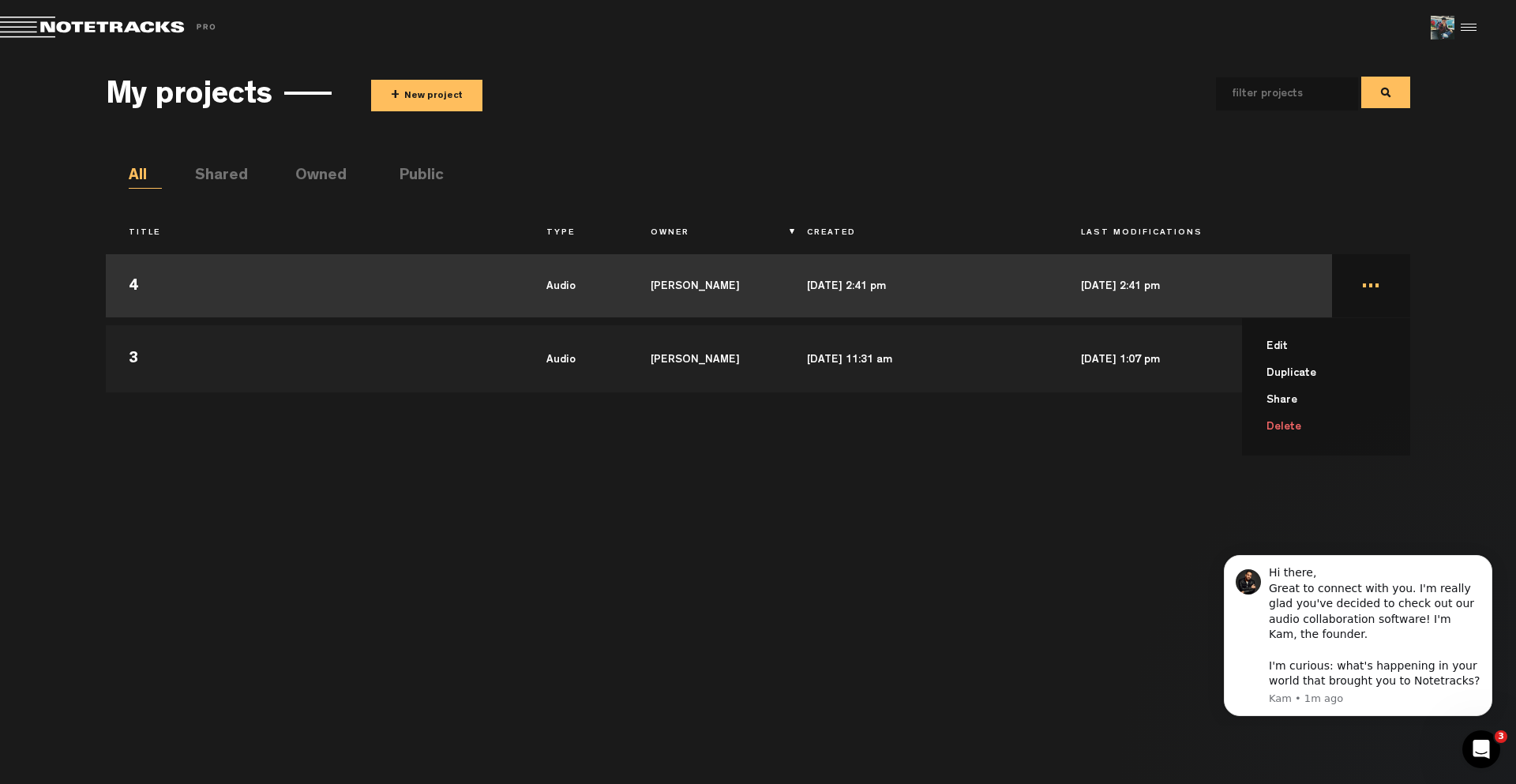
click at [1290, 427] on li "Delete" at bounding box center [1335, 427] width 149 height 27
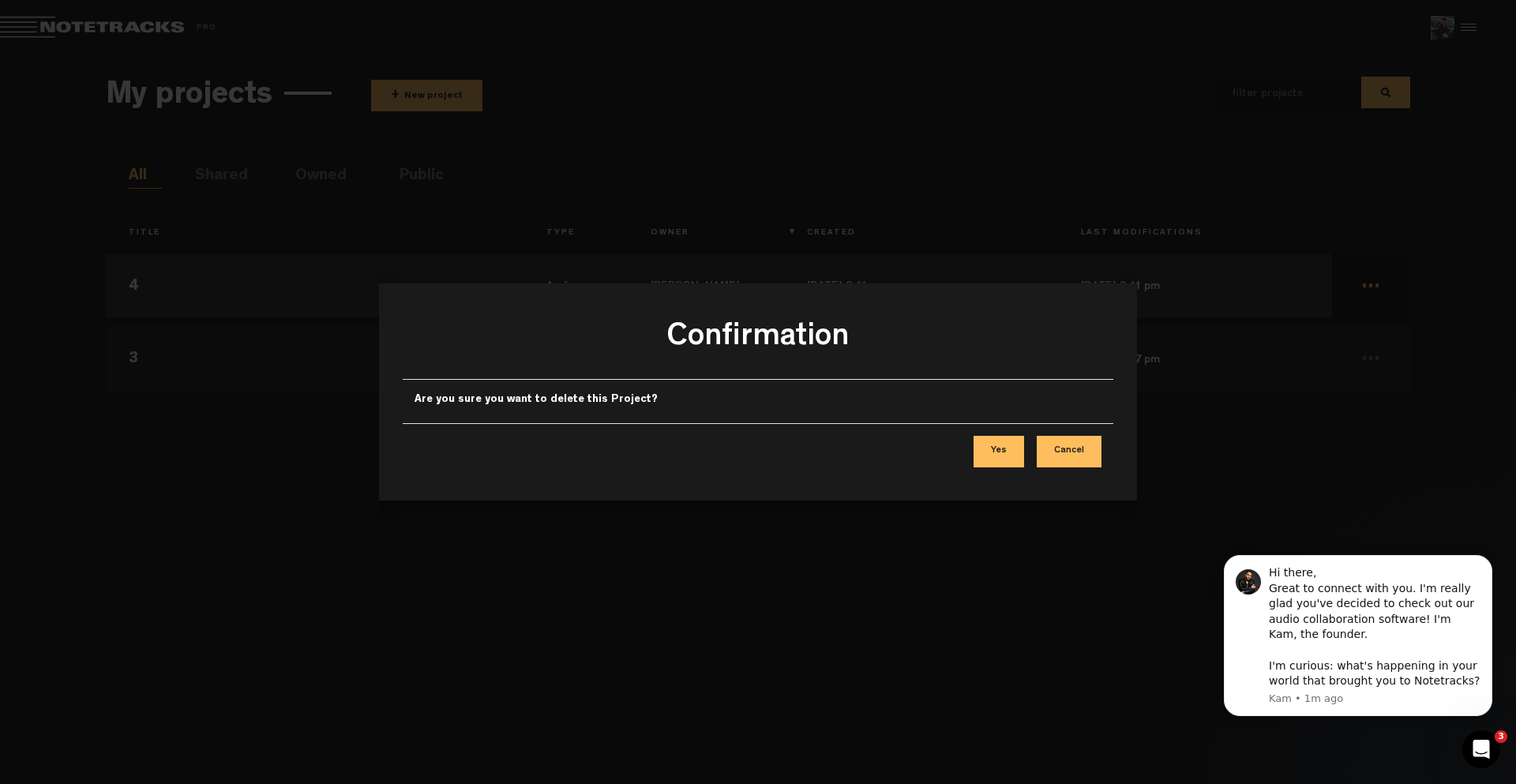
click at [1004, 445] on button "Yes" at bounding box center [998, 452] width 51 height 31
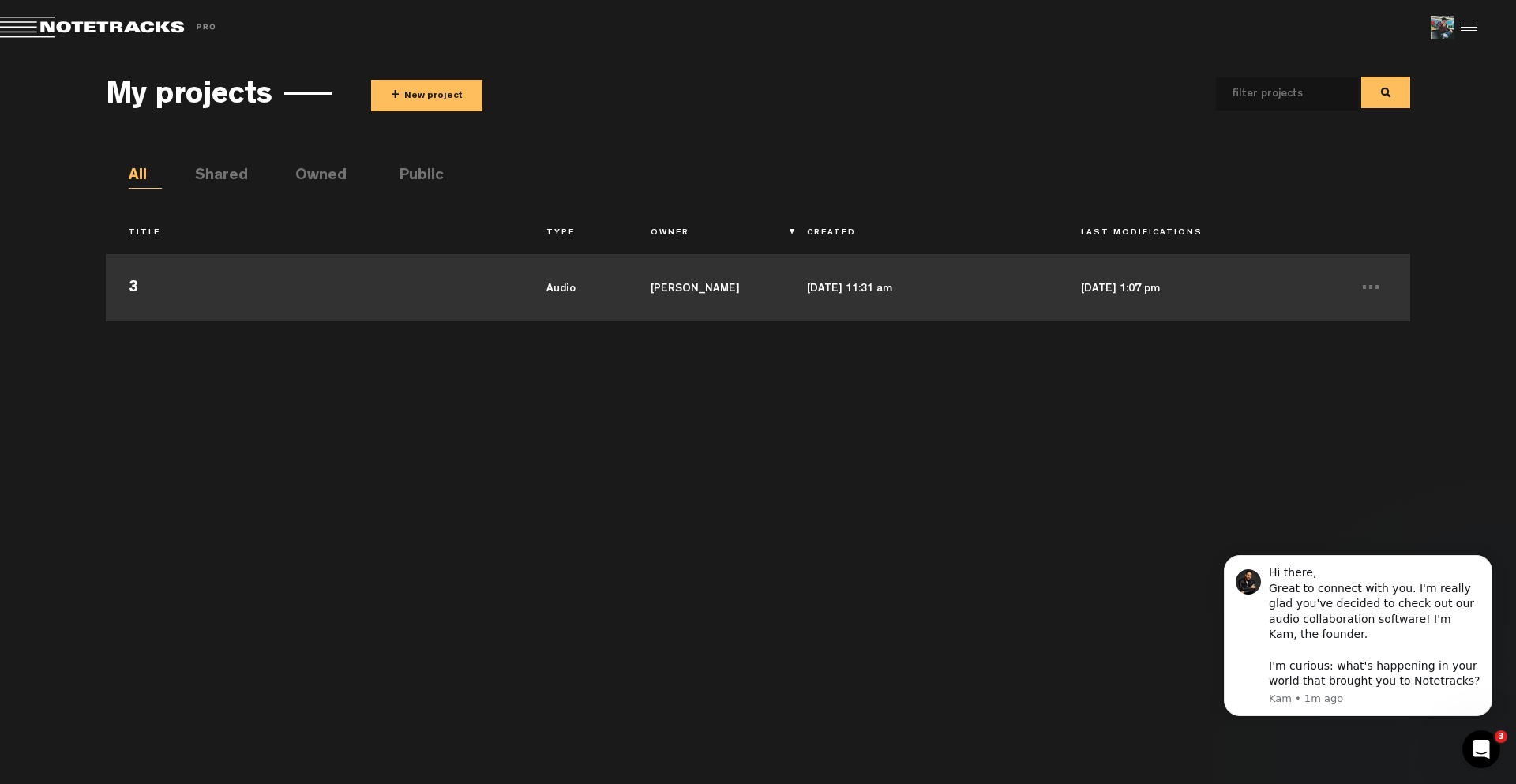
click at [377, 288] on td "3" at bounding box center [314, 286] width 417 height 71
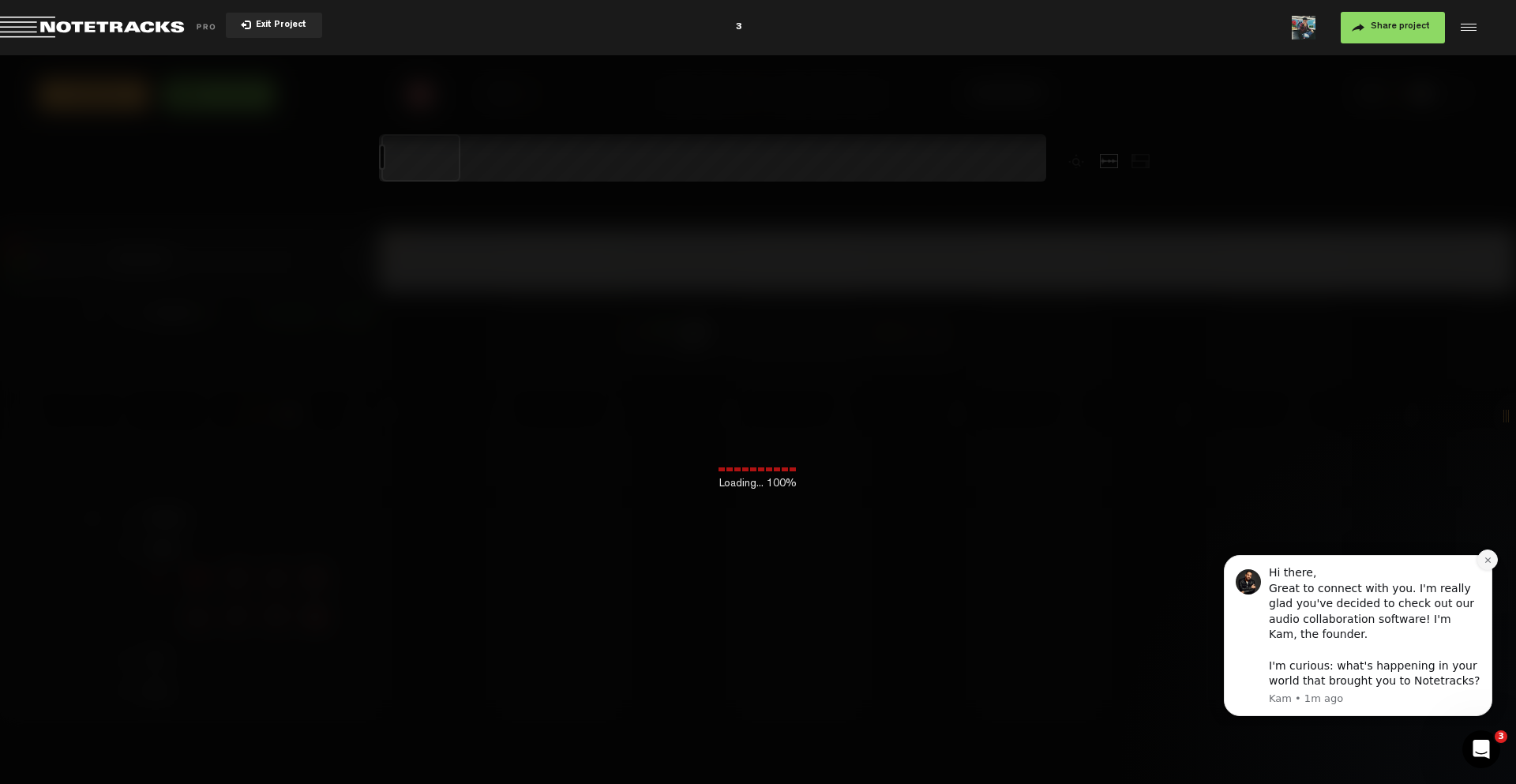
click at [1489, 554] on button "Dismiss notification" at bounding box center [1487, 559] width 21 height 21
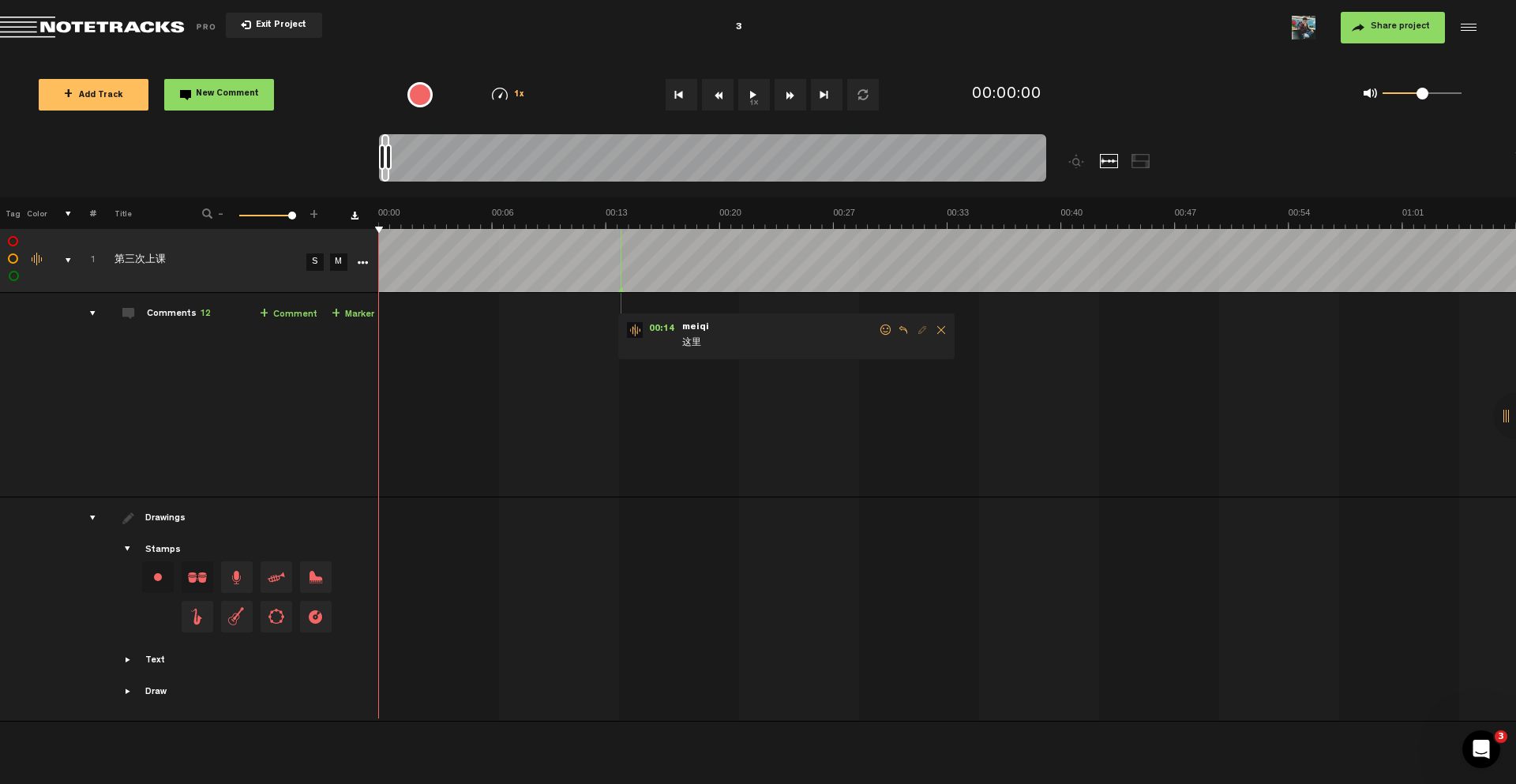
click at [113, 108] on button "+ Add Track" at bounding box center [94, 94] width 109 height 31
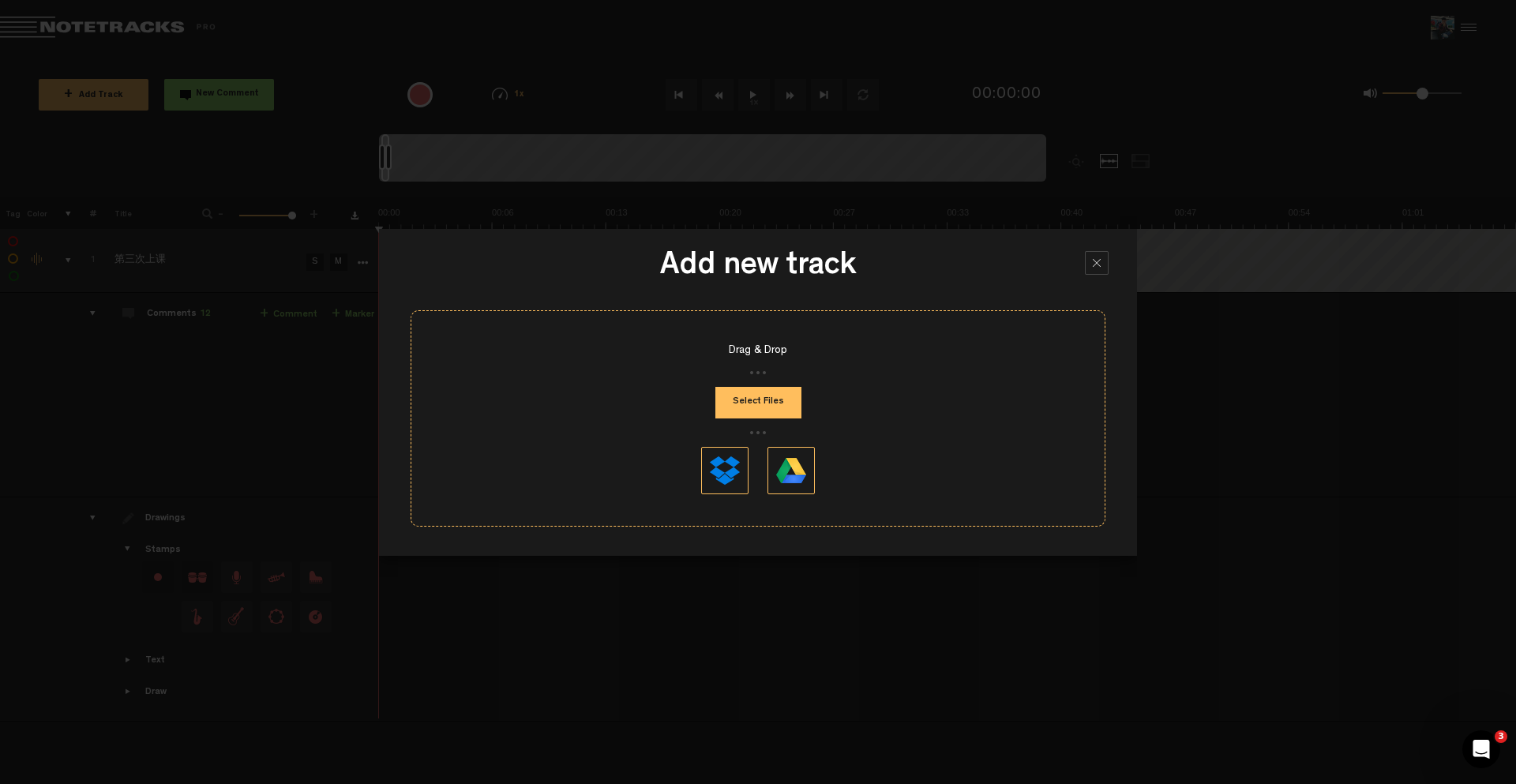
click at [768, 399] on button "Select Files" at bounding box center [758, 403] width 86 height 31
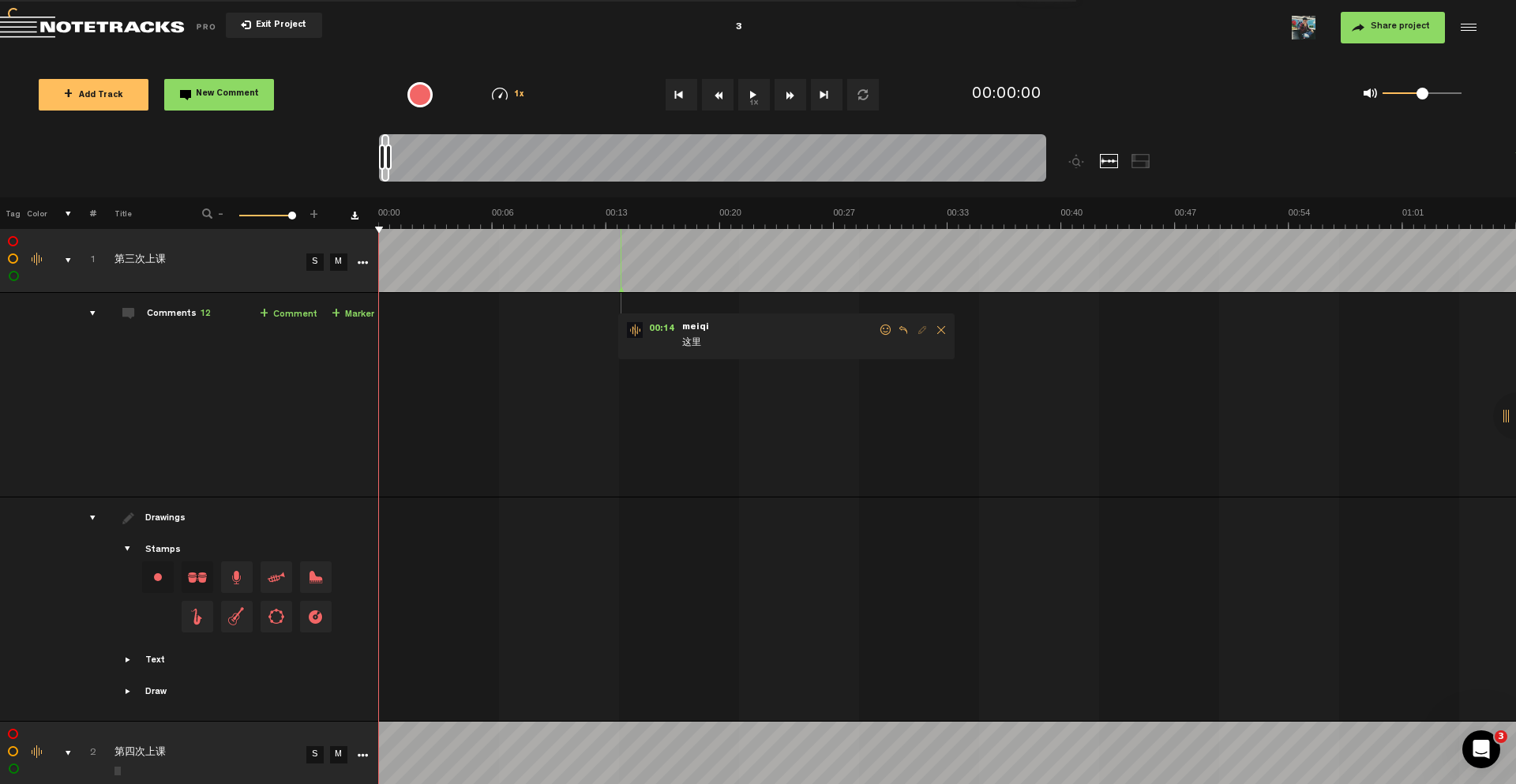
click at [337, 261] on link "M" at bounding box center [338, 262] width 17 height 17
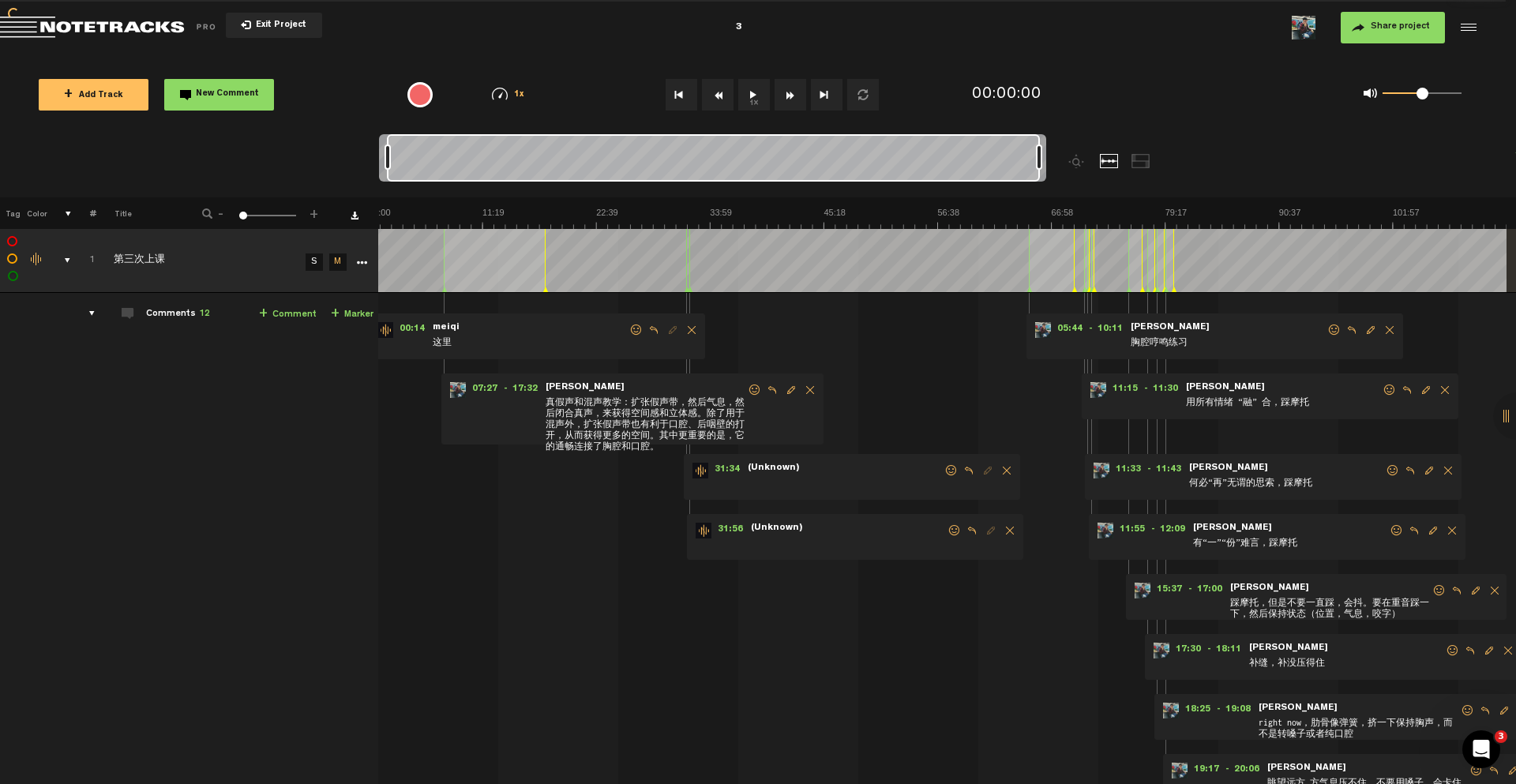
scroll to position [0, 9]
drag, startPoint x: 393, startPoint y: 157, endPoint x: 1170, endPoint y: 189, distance: 777.7
click at [1170, 189] on div at bounding box center [796, 166] width 834 height 63
